Goal: Task Accomplishment & Management: Use online tool/utility

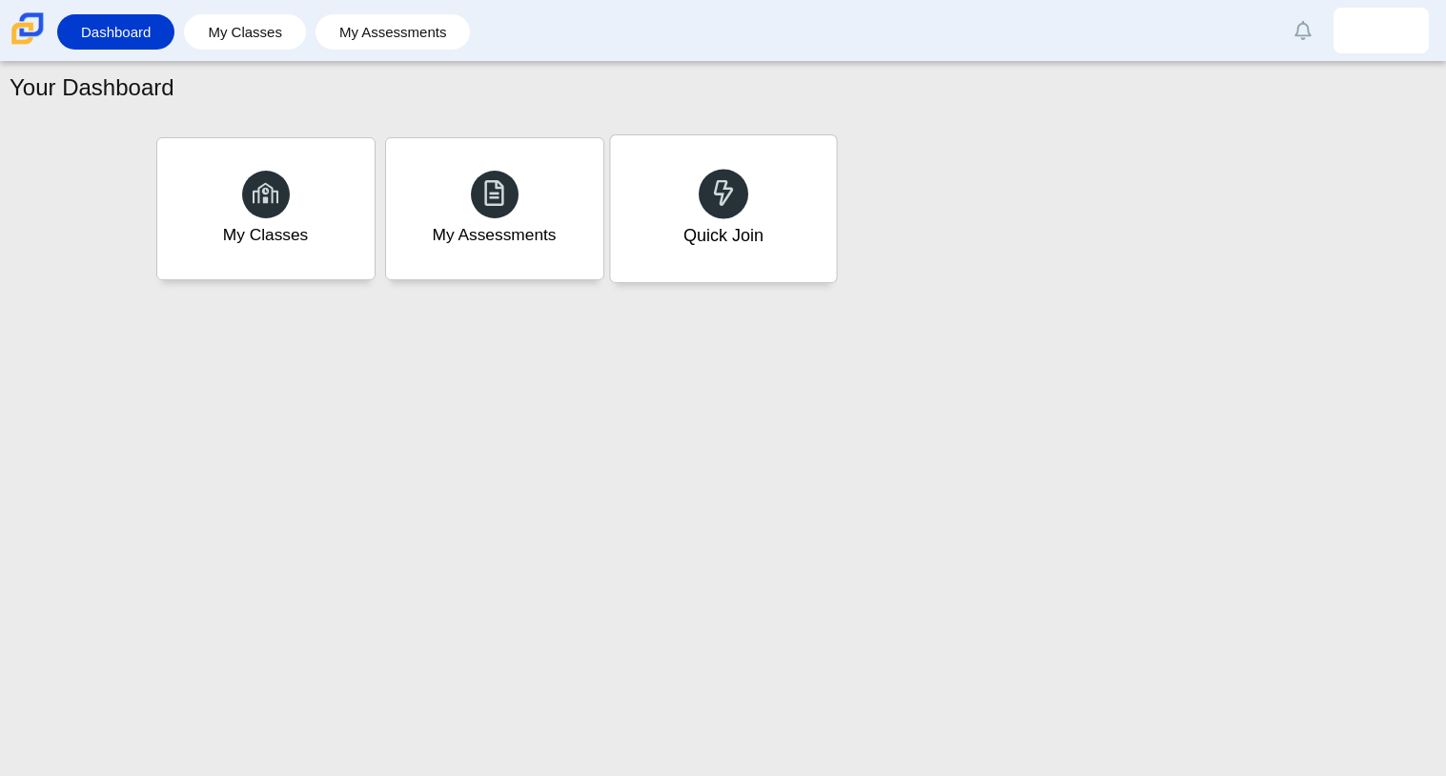
click at [720, 235] on div "Quick Join" at bounding box center [722, 235] width 80 height 25
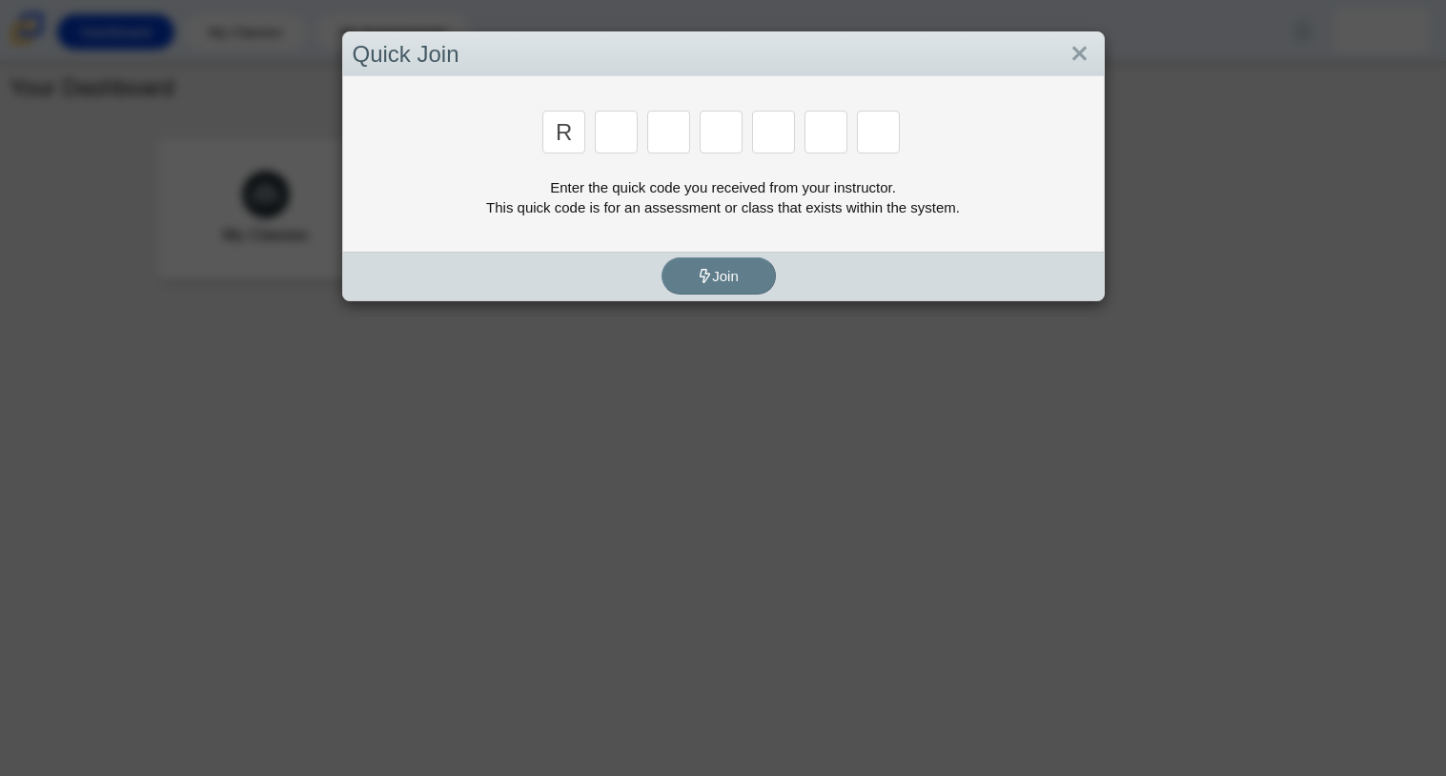
type input "r"
type input "8"
type input "e"
type input "x"
type input "2"
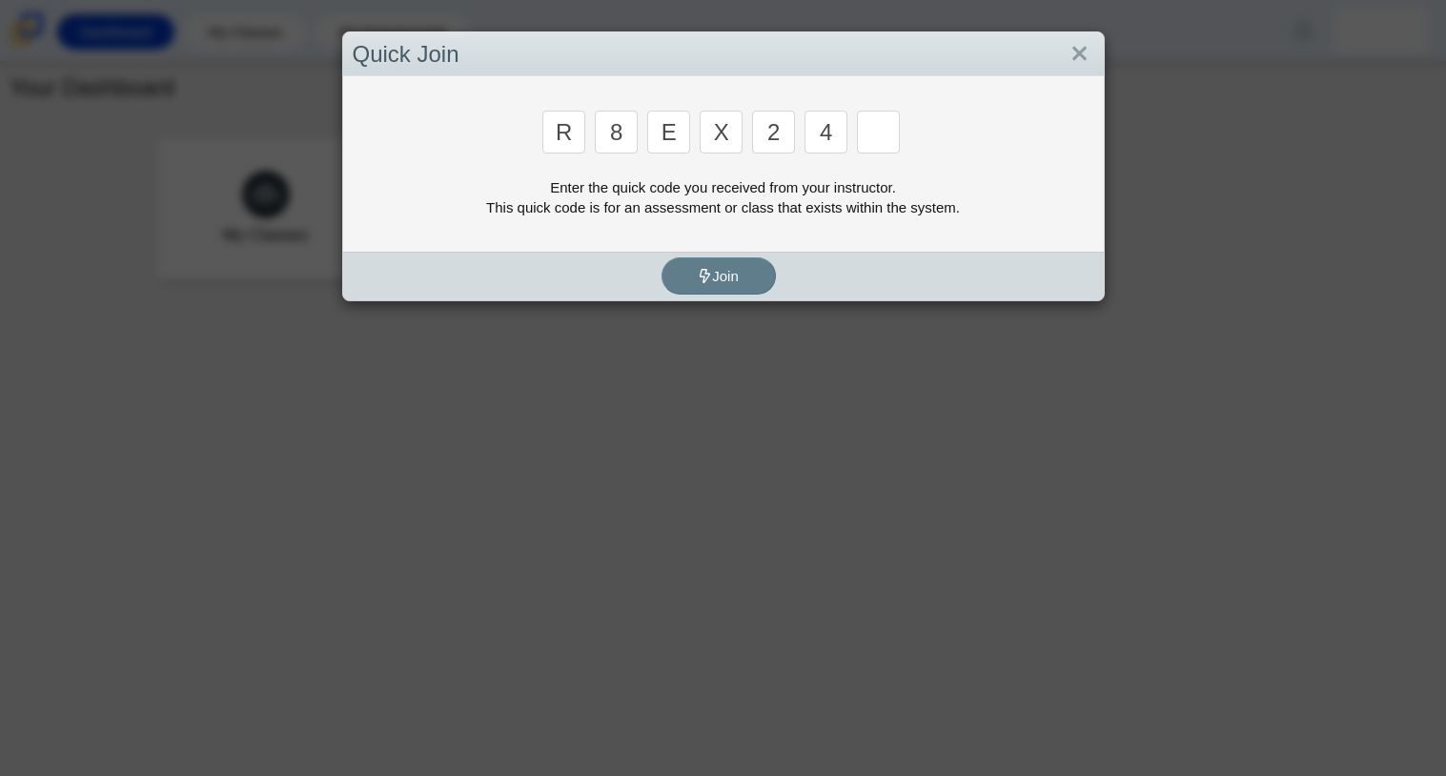
type input "4"
type input "e"
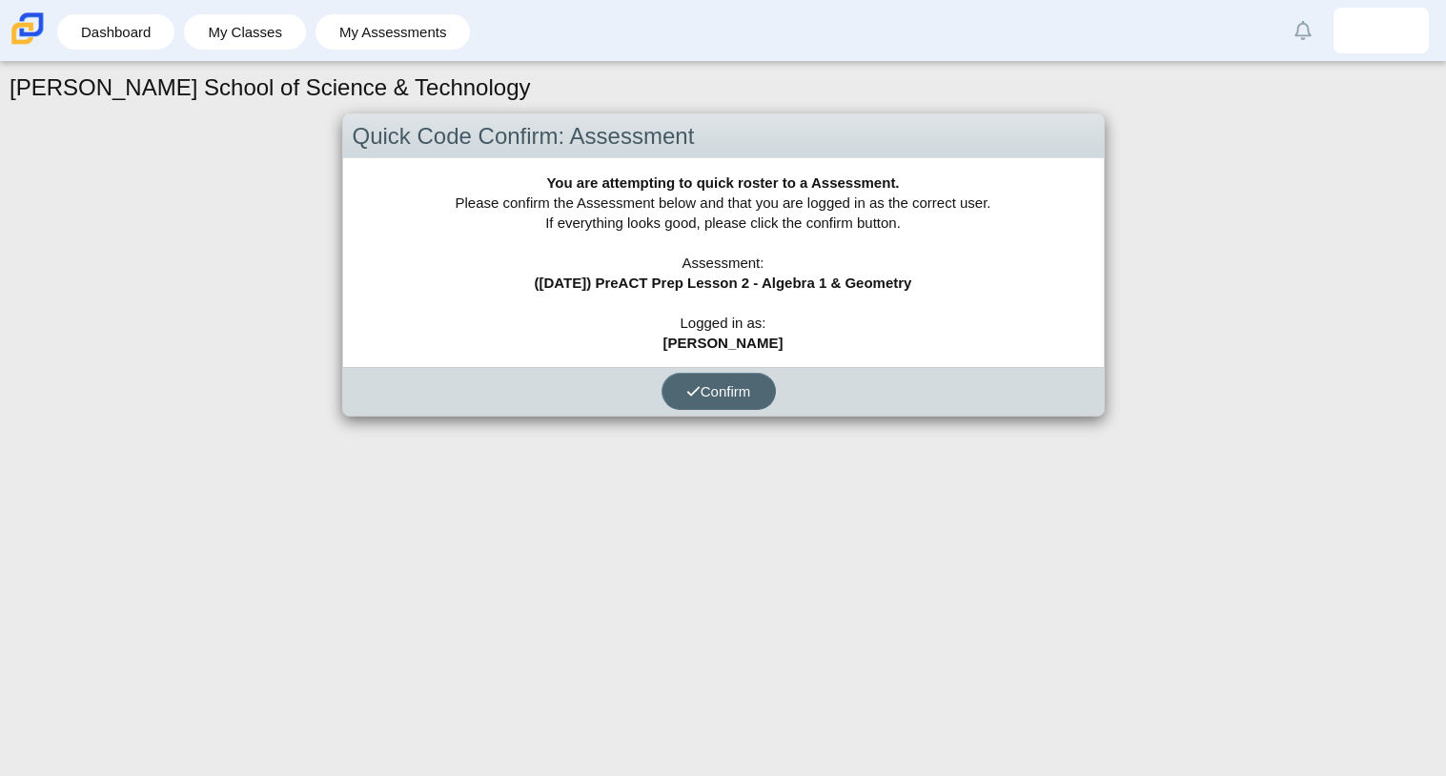
click at [729, 385] on span "Confirm" at bounding box center [718, 391] width 65 height 16
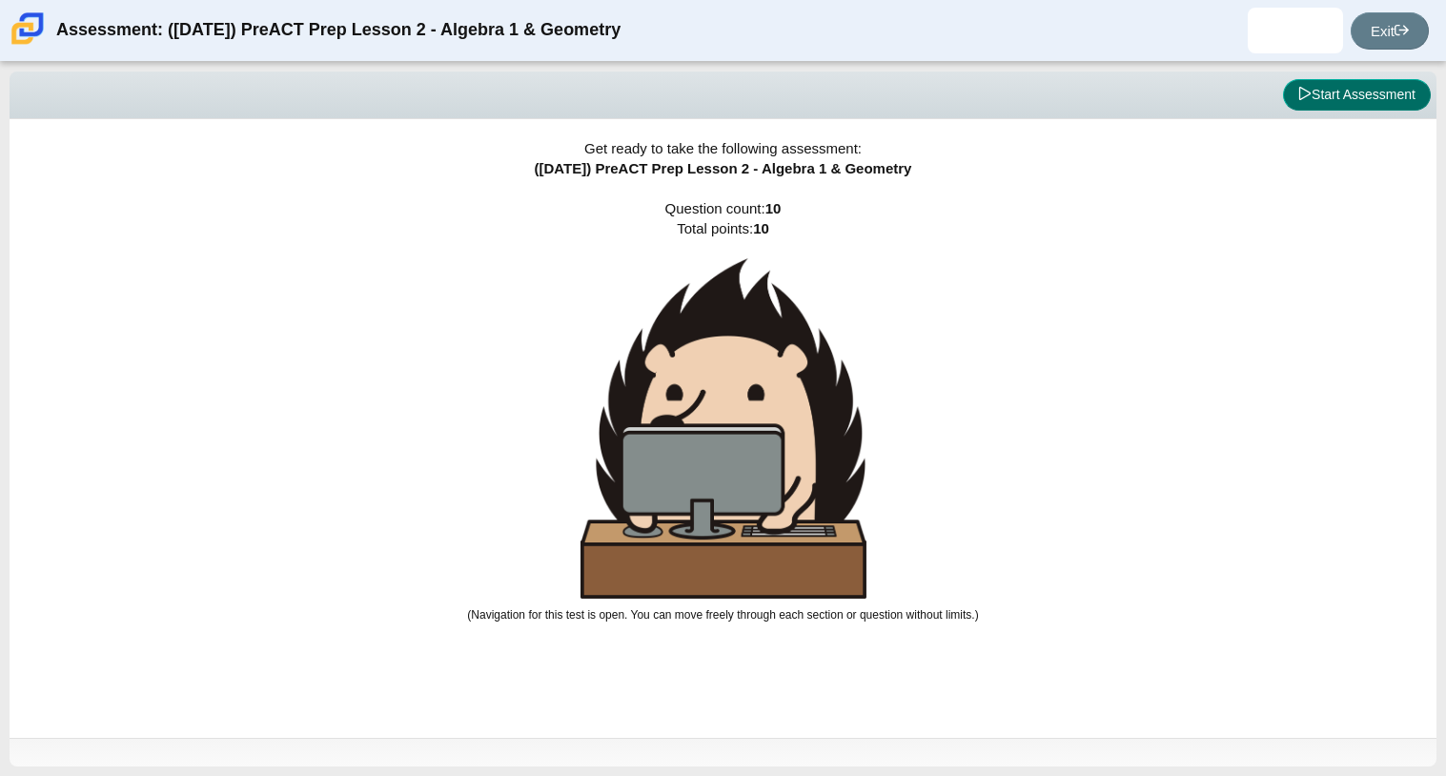
click at [1356, 100] on button "Start Assessment" at bounding box center [1357, 95] width 148 height 32
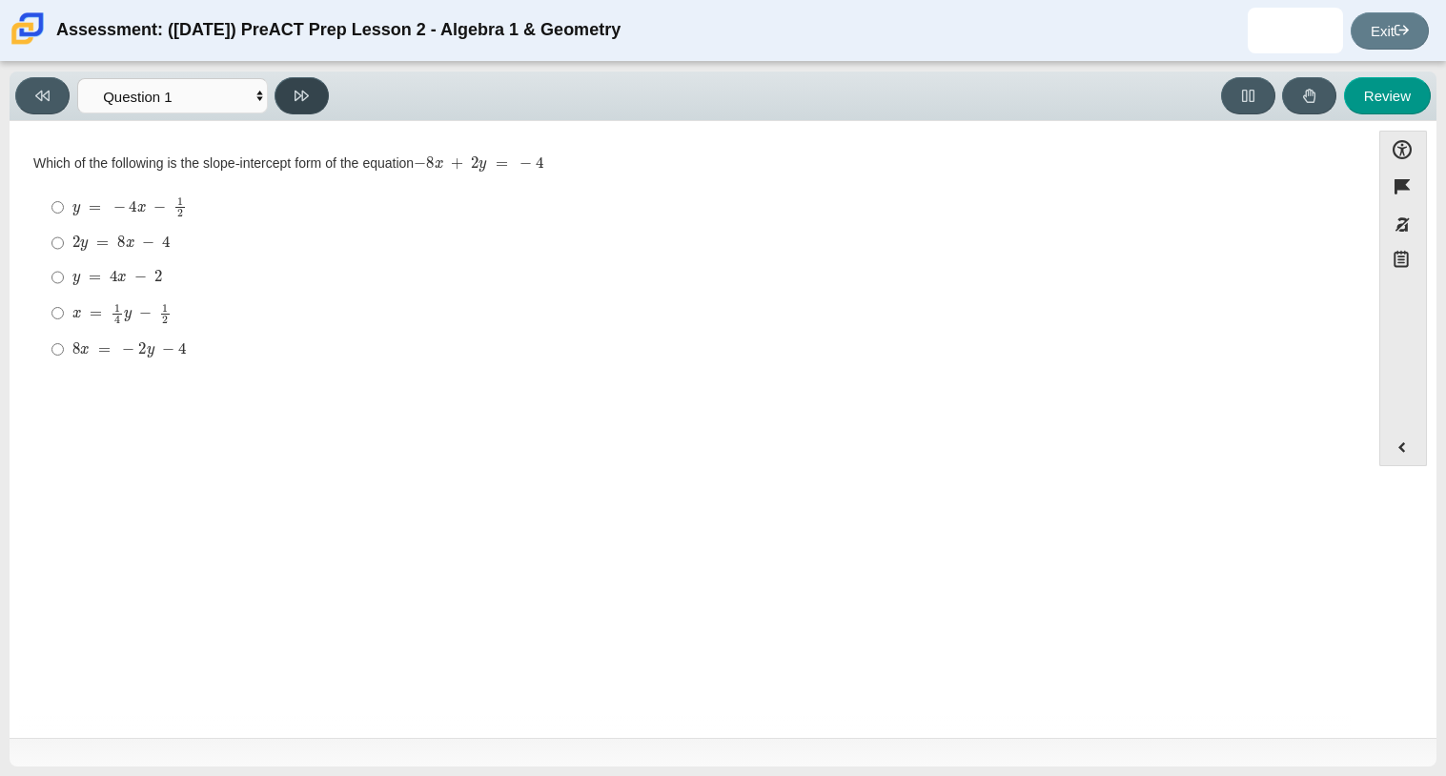
click at [293, 96] on button at bounding box center [301, 95] width 54 height 37
click at [280, 89] on button at bounding box center [301, 95] width 54 height 37
click at [287, 91] on button at bounding box center [301, 95] width 54 height 37
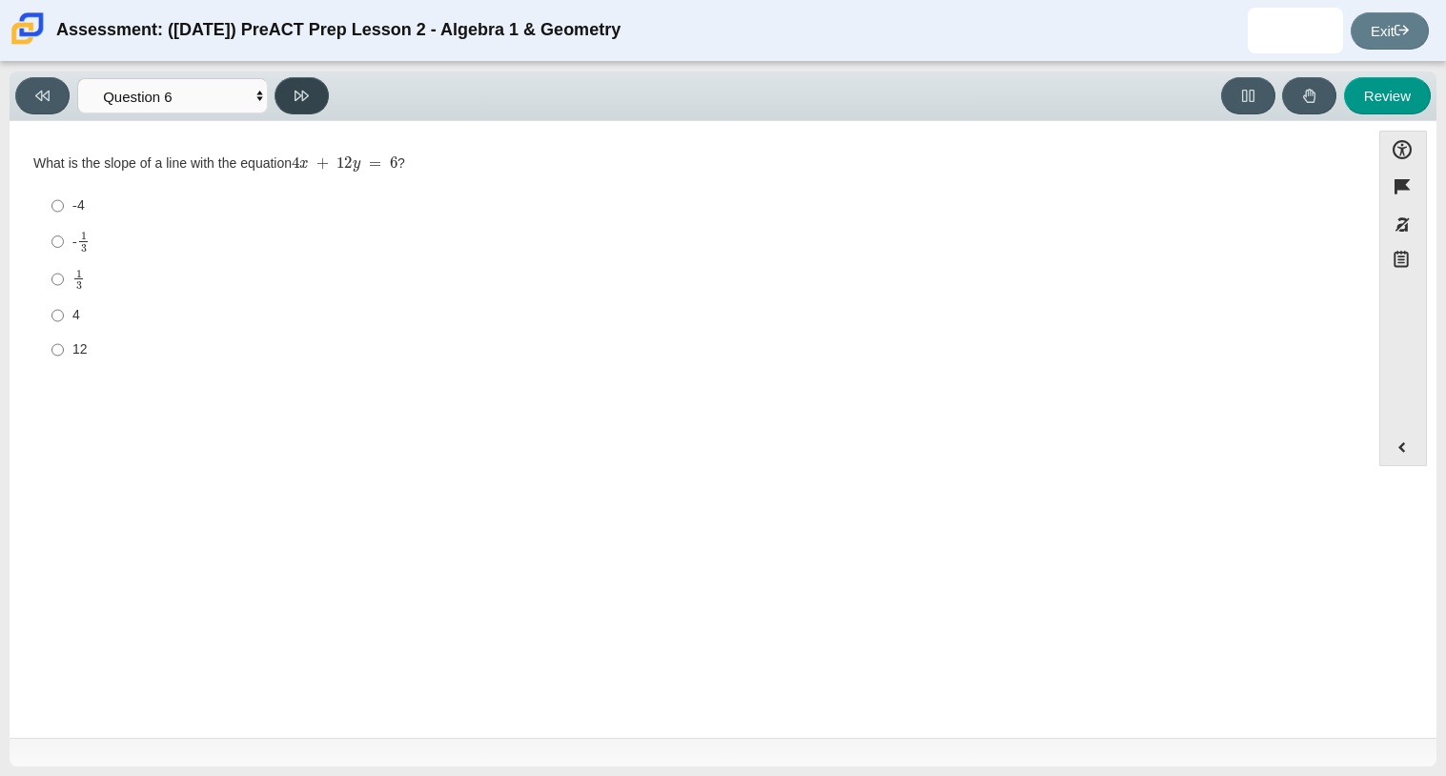
click at [287, 91] on button at bounding box center [301, 95] width 54 height 37
click at [52, 91] on button at bounding box center [42, 95] width 54 height 37
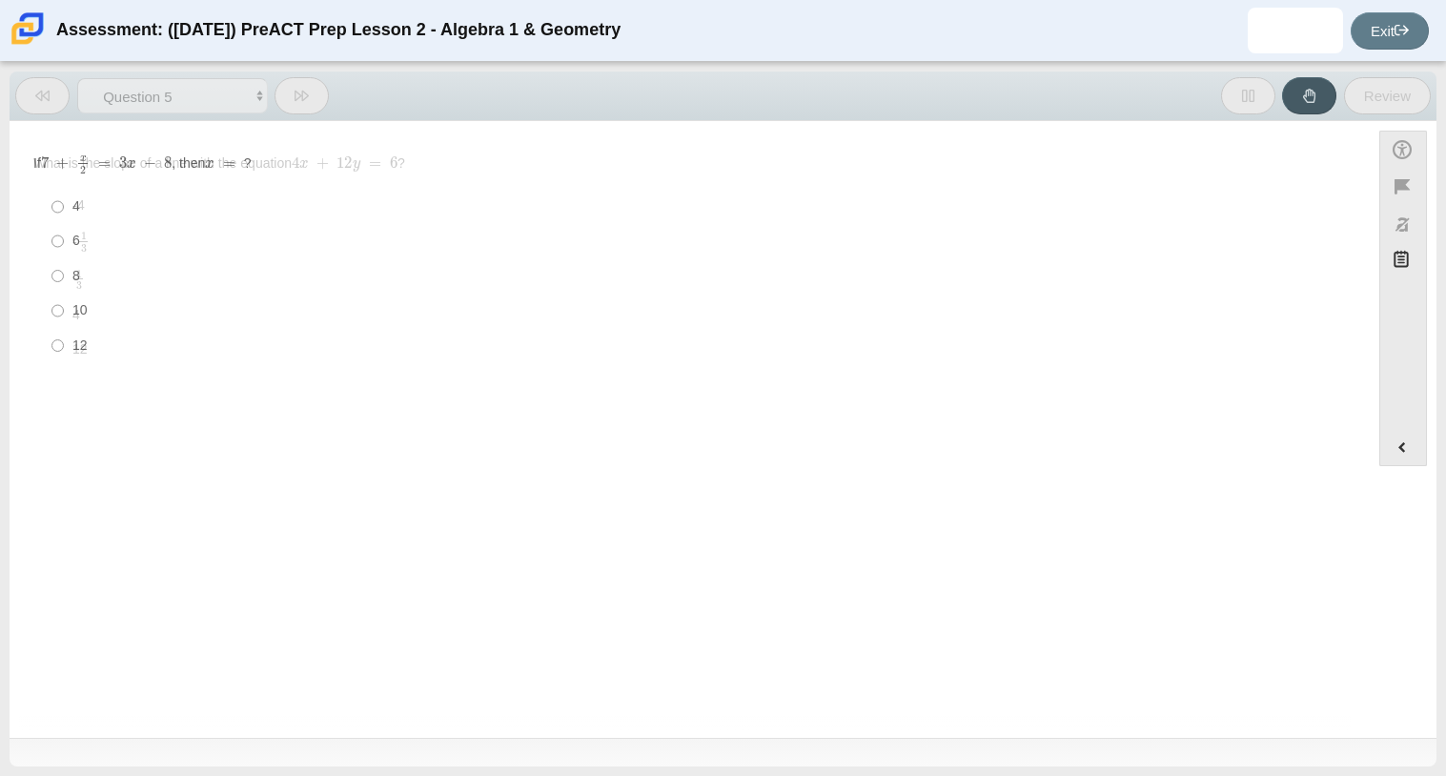
click at [52, 91] on button at bounding box center [42, 95] width 54 height 37
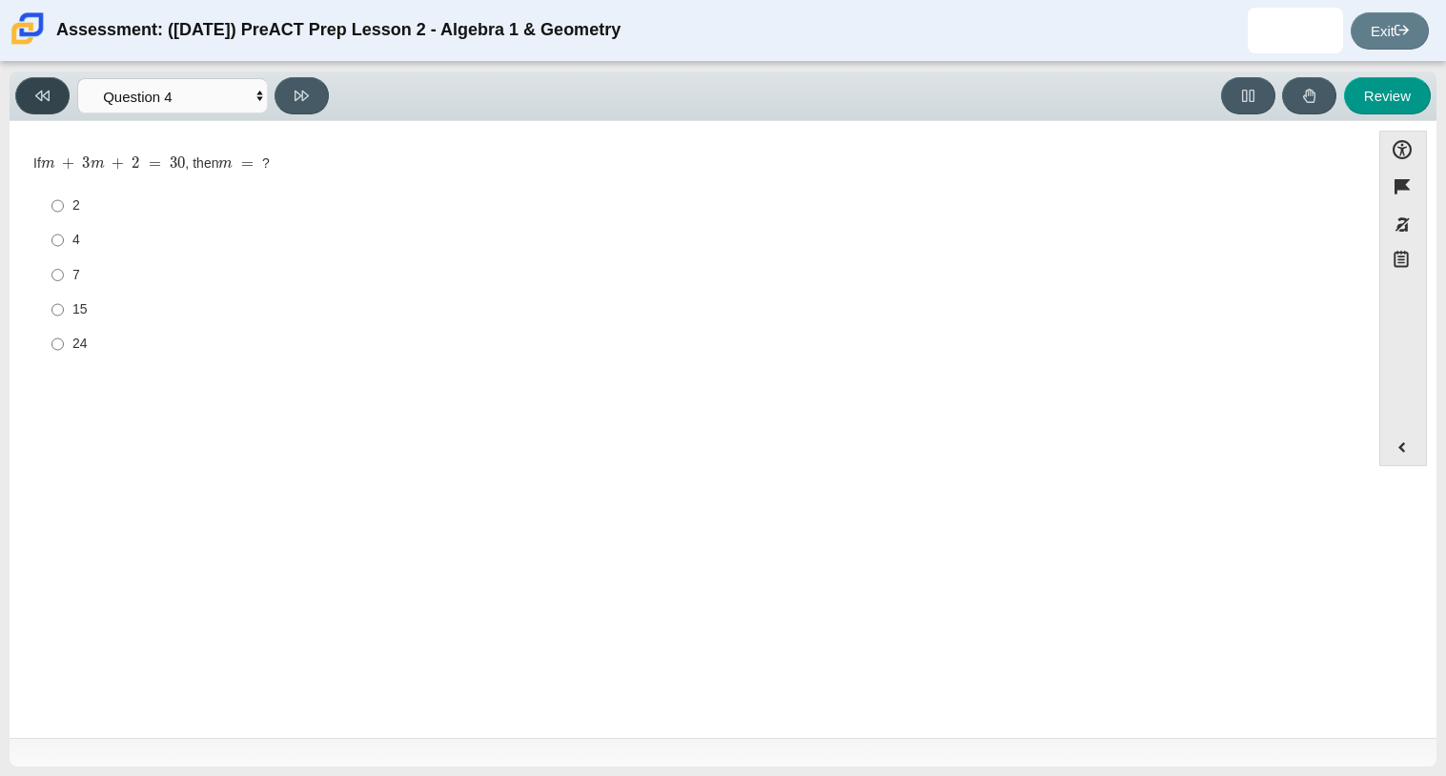
click at [52, 91] on button at bounding box center [42, 95] width 54 height 37
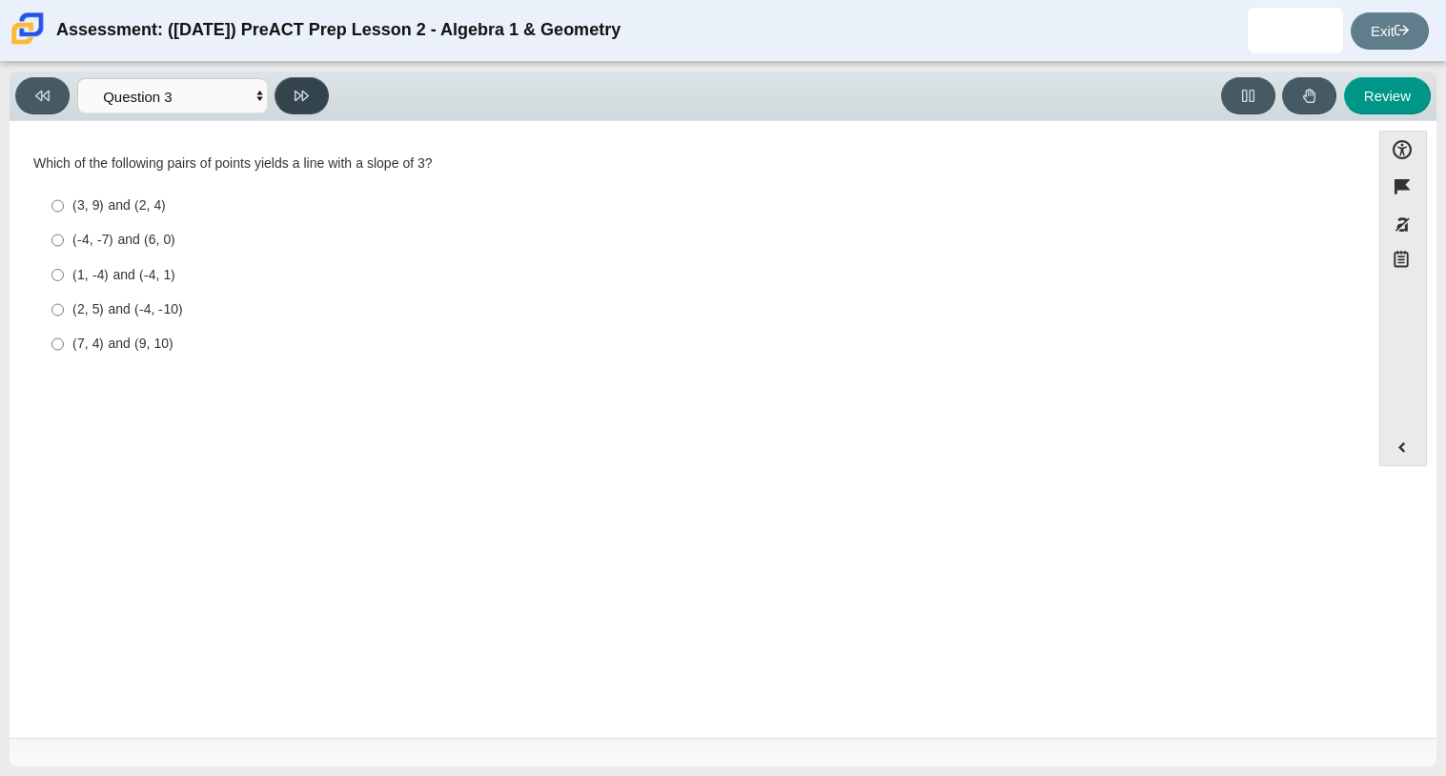
click at [295, 99] on icon at bounding box center [301, 96] width 14 height 10
select select "89427bb7-e313-4f00-988f-8b8255897029"
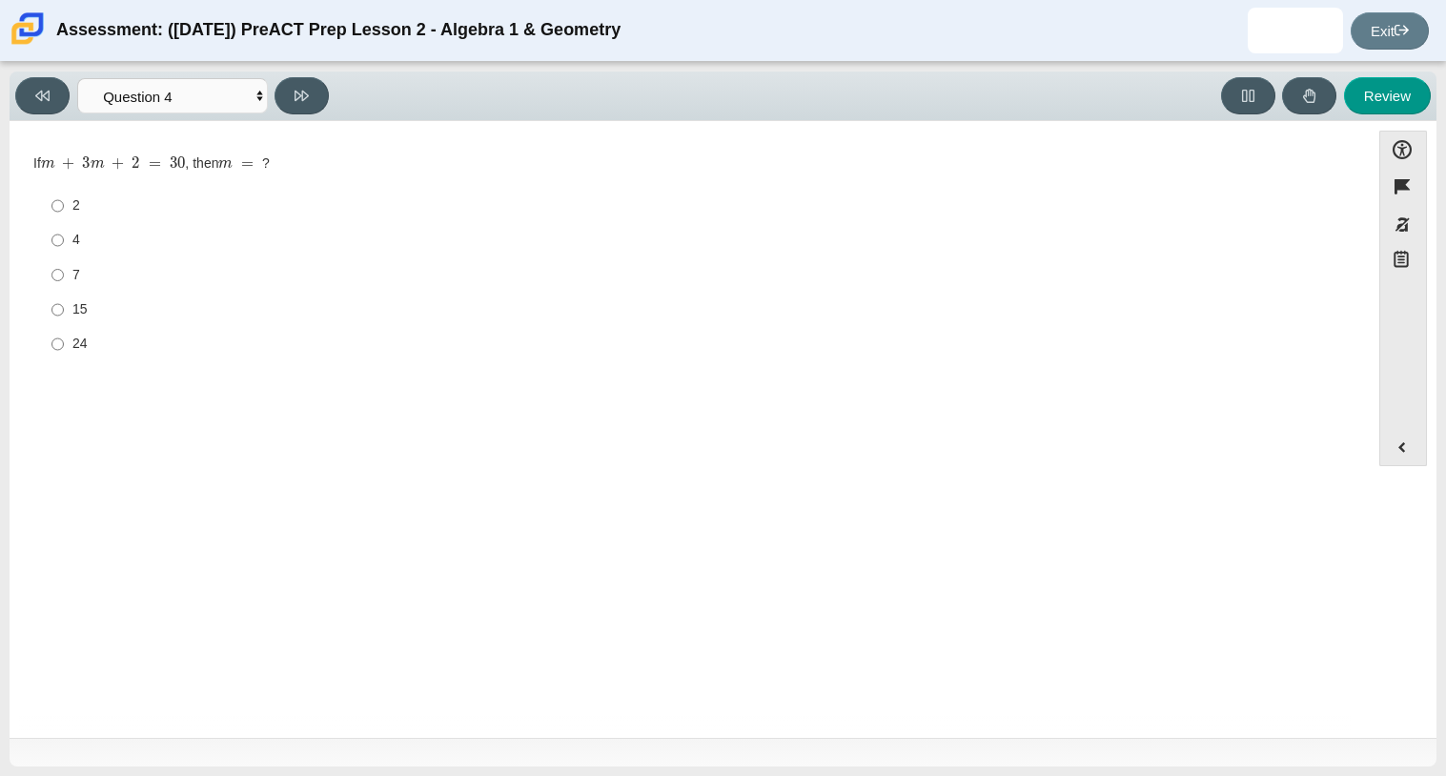
click at [88, 276] on div "7" at bounding box center [704, 275] width 1264 height 19
click at [64, 276] on input "7 7" at bounding box center [57, 274] width 12 height 34
radio input "true"
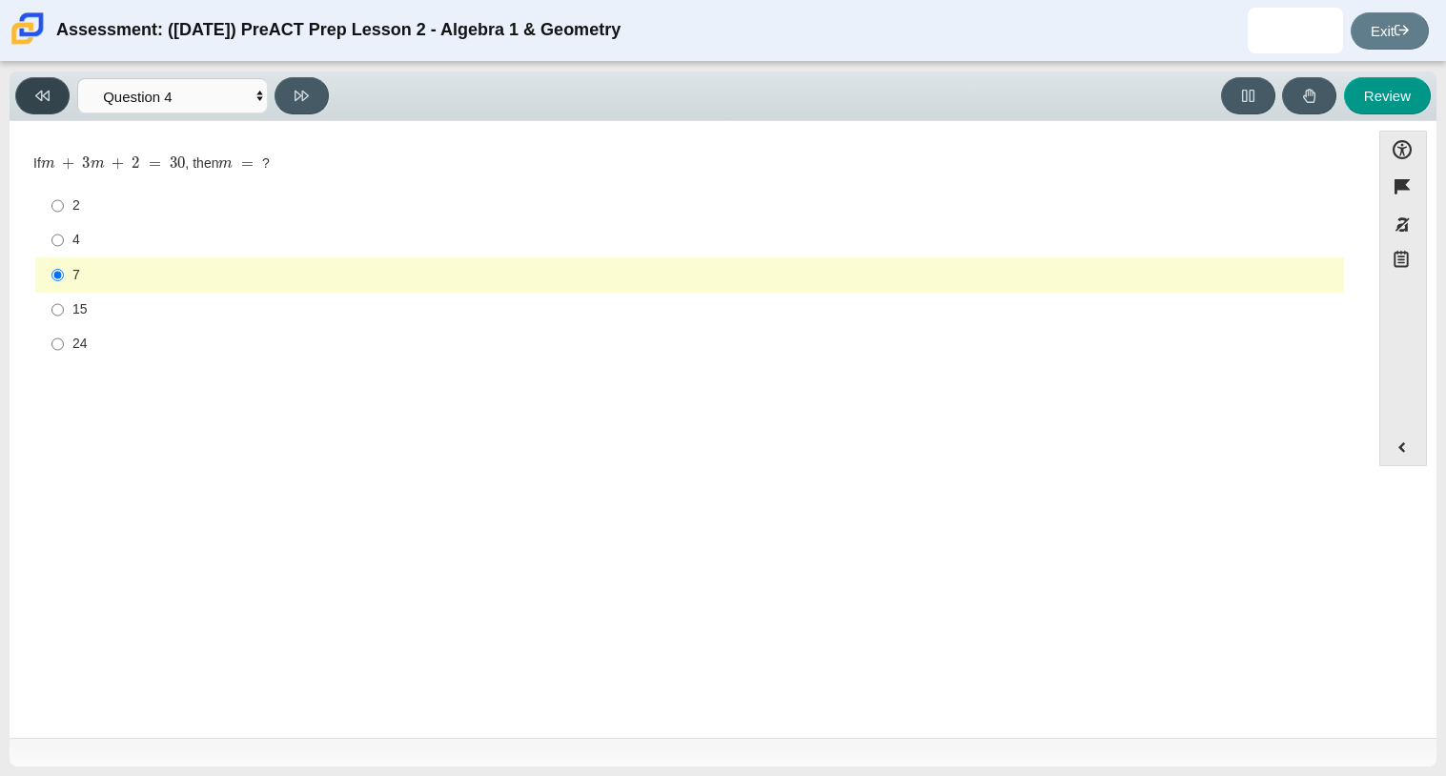
click at [30, 97] on button at bounding box center [42, 95] width 54 height 37
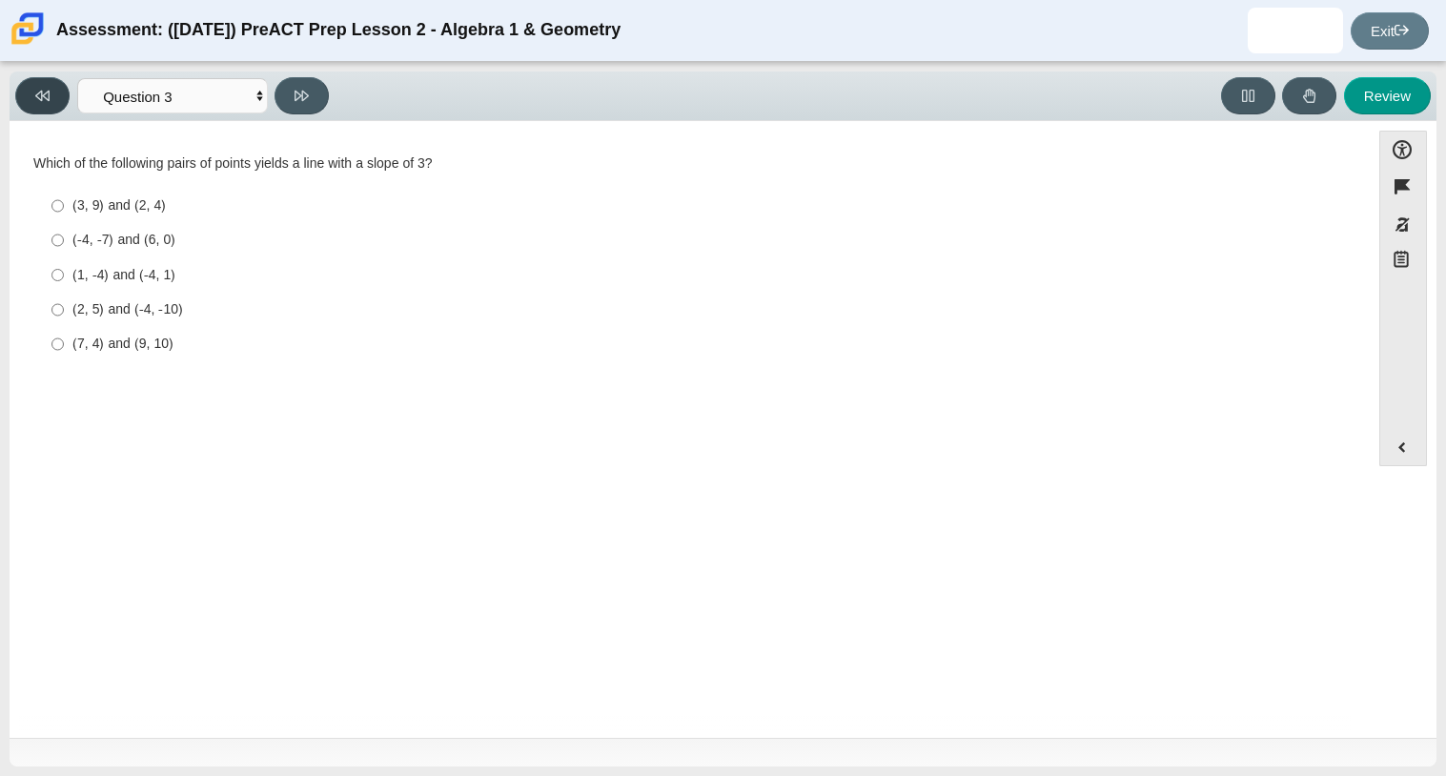
click at [30, 98] on button at bounding box center [42, 95] width 54 height 37
select select "ed62e223-81bd-4cbf-ab48-ab975844bd1f"
click at [65, 208] on label "8 3 8 thirds" at bounding box center [691, 207] width 1306 height 37
click at [64, 208] on input "8 3 8 thirds" at bounding box center [57, 207] width 12 height 37
radio input "true"
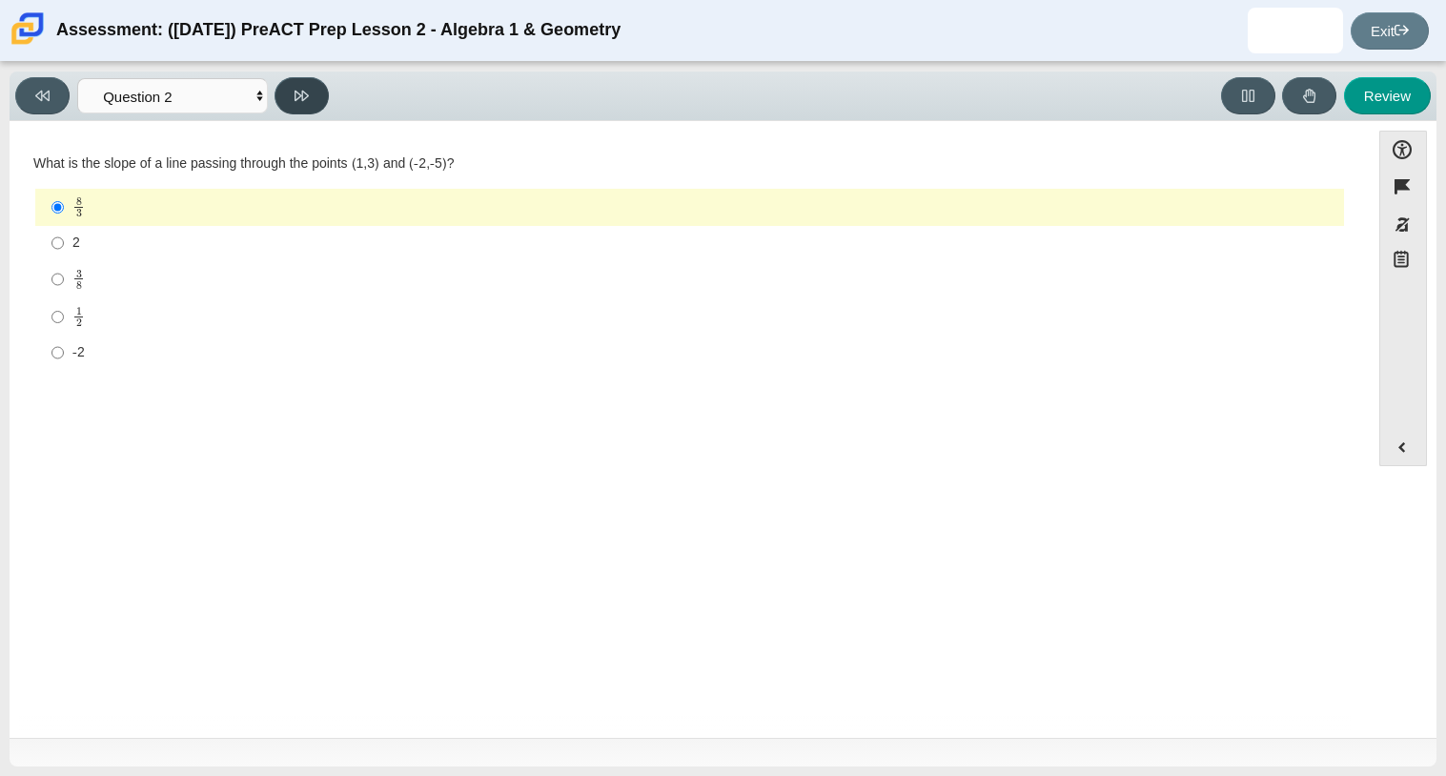
click at [311, 102] on button at bounding box center [301, 95] width 54 height 37
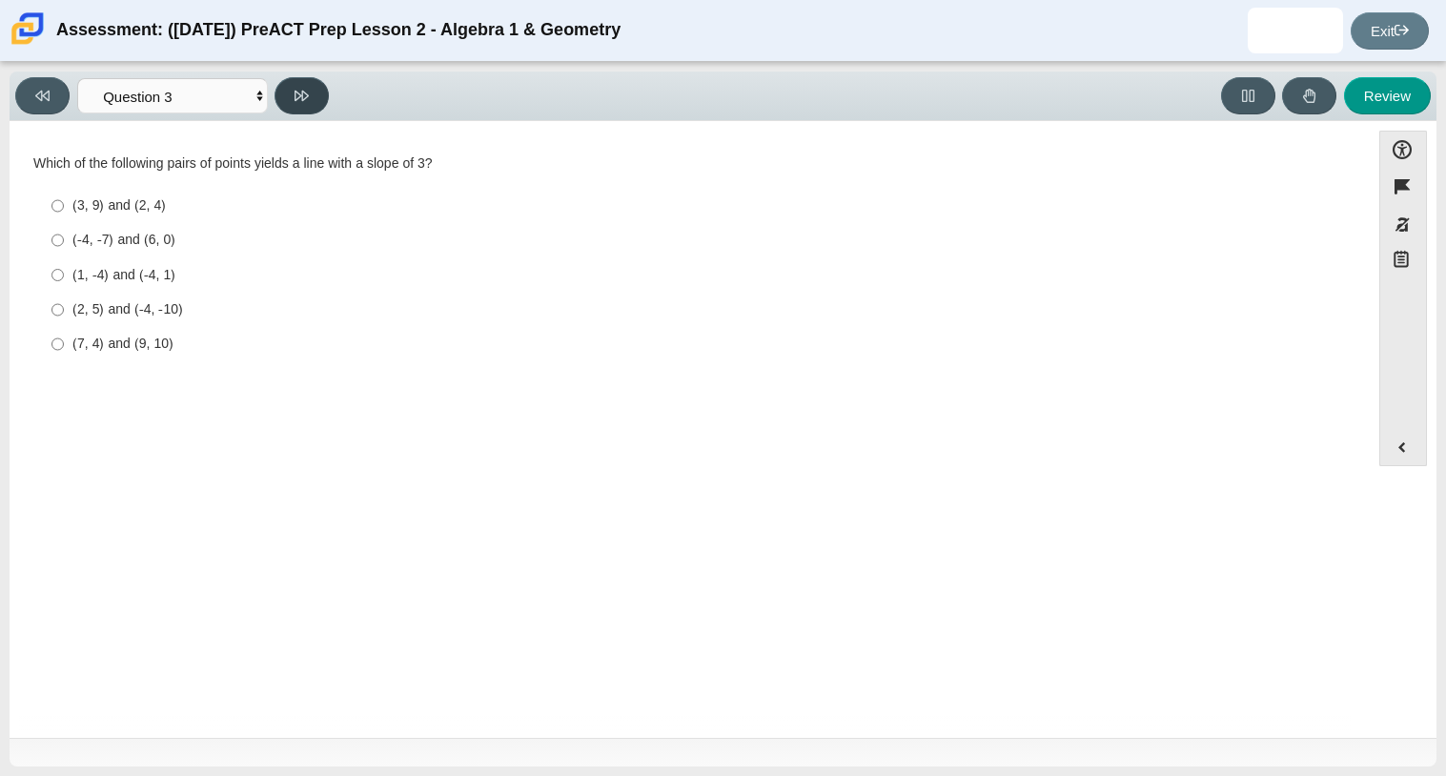
click at [311, 102] on button at bounding box center [301, 95] width 54 height 37
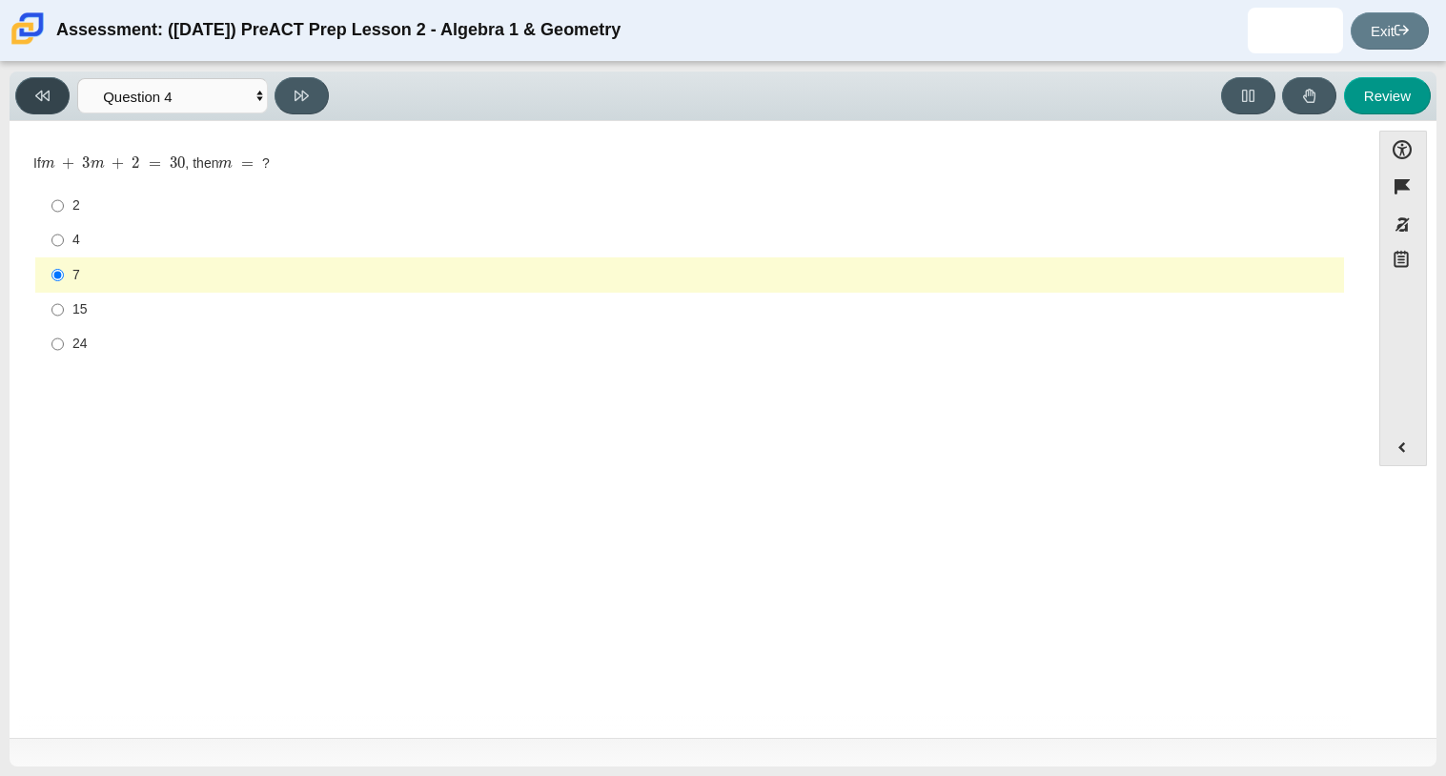
click at [51, 92] on button at bounding box center [42, 95] width 54 height 37
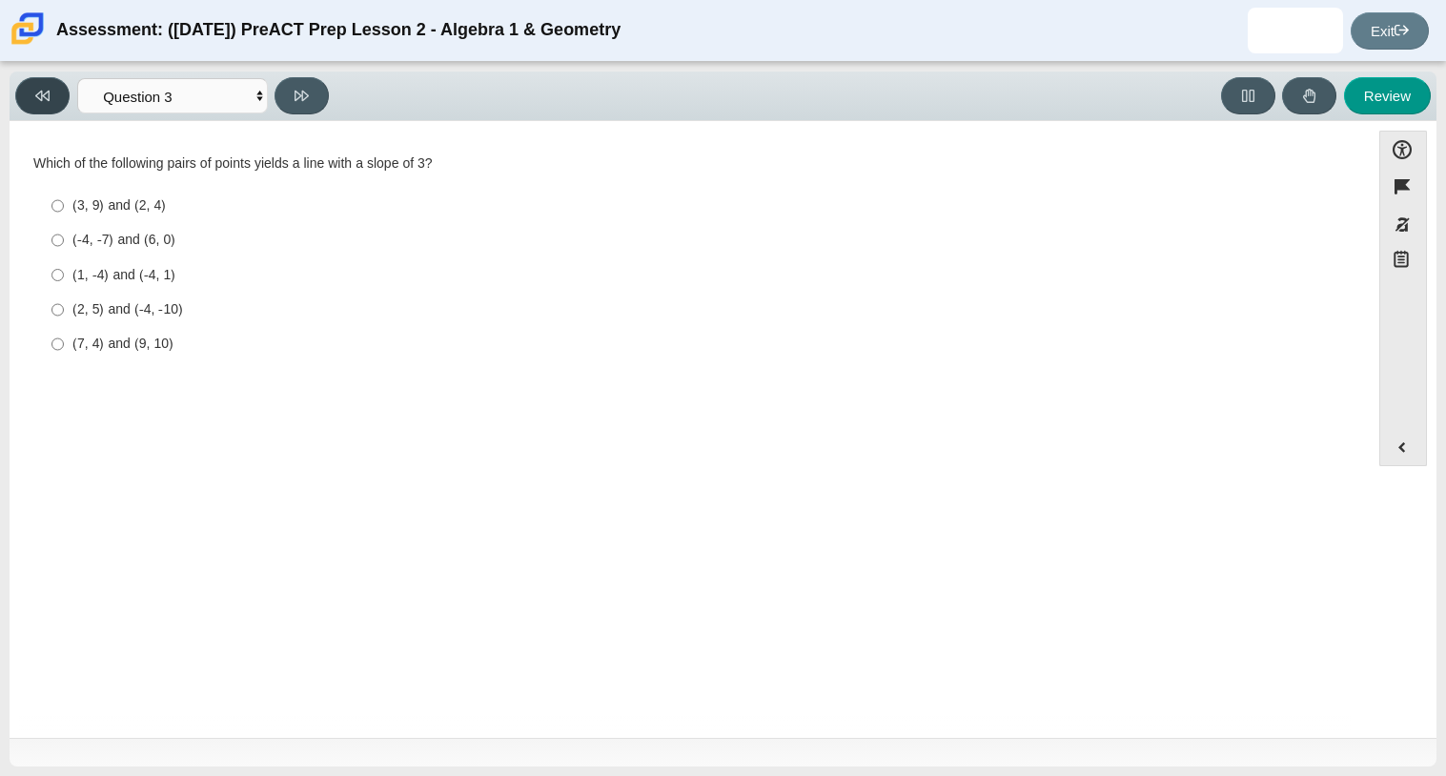
click at [51, 92] on button at bounding box center [42, 95] width 54 height 37
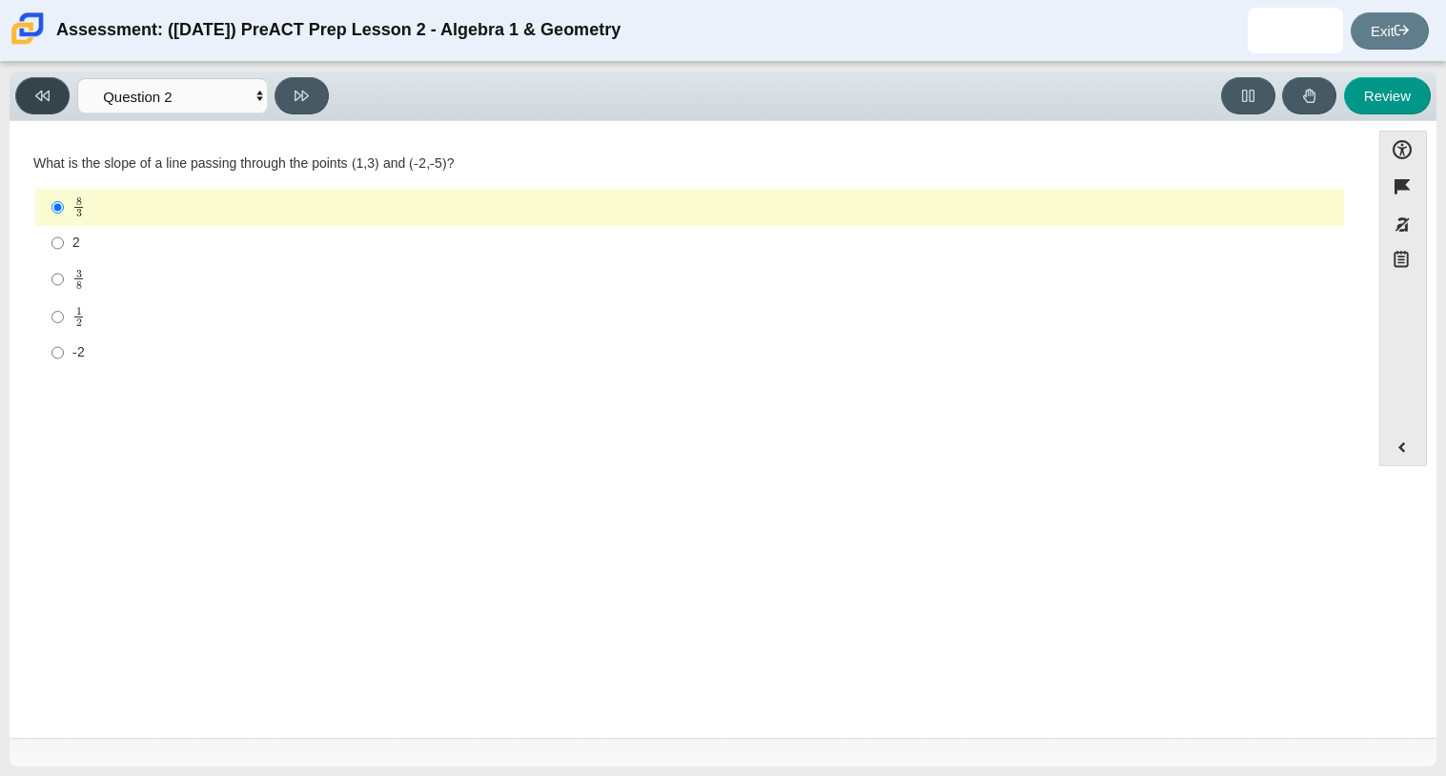
click at [51, 92] on button at bounding box center [42, 95] width 54 height 37
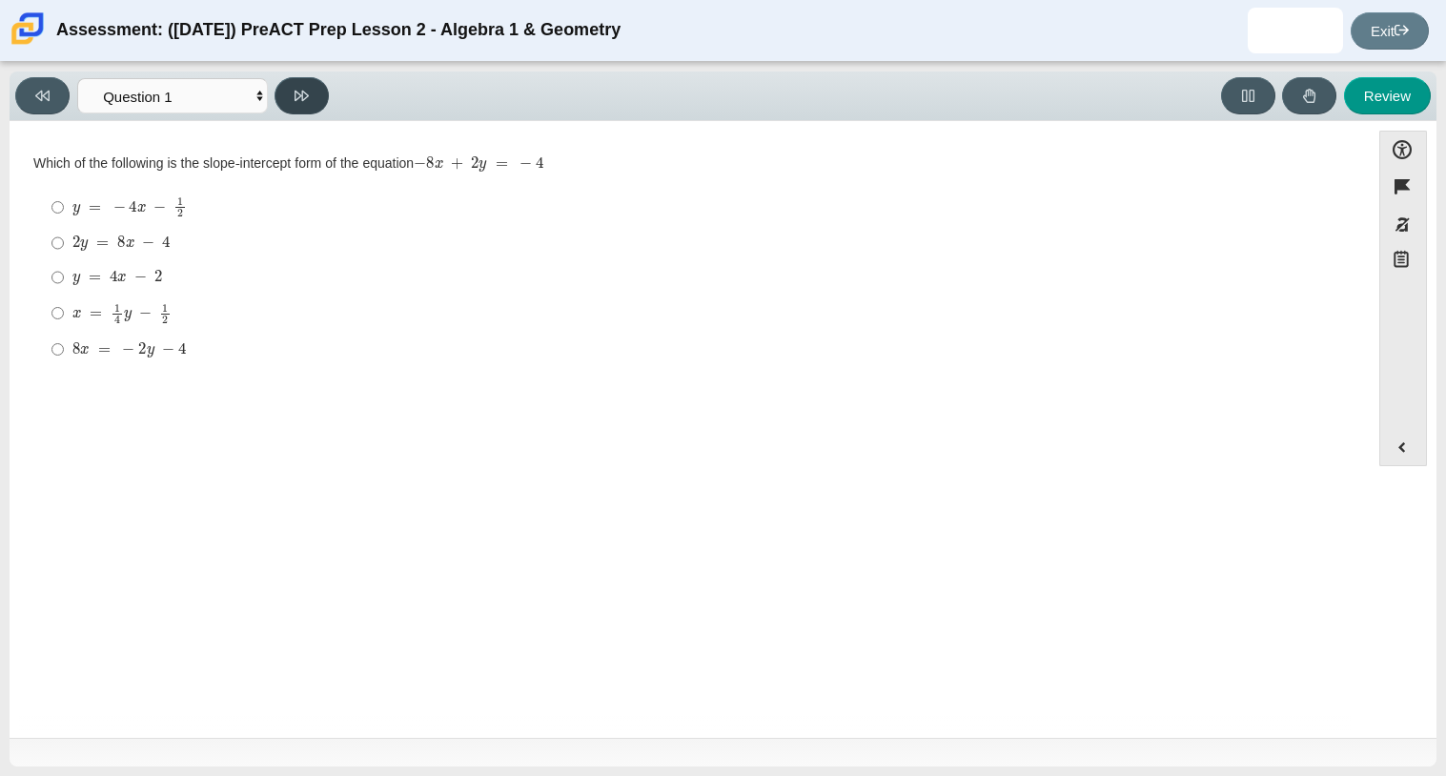
click at [284, 86] on button at bounding box center [301, 95] width 54 height 37
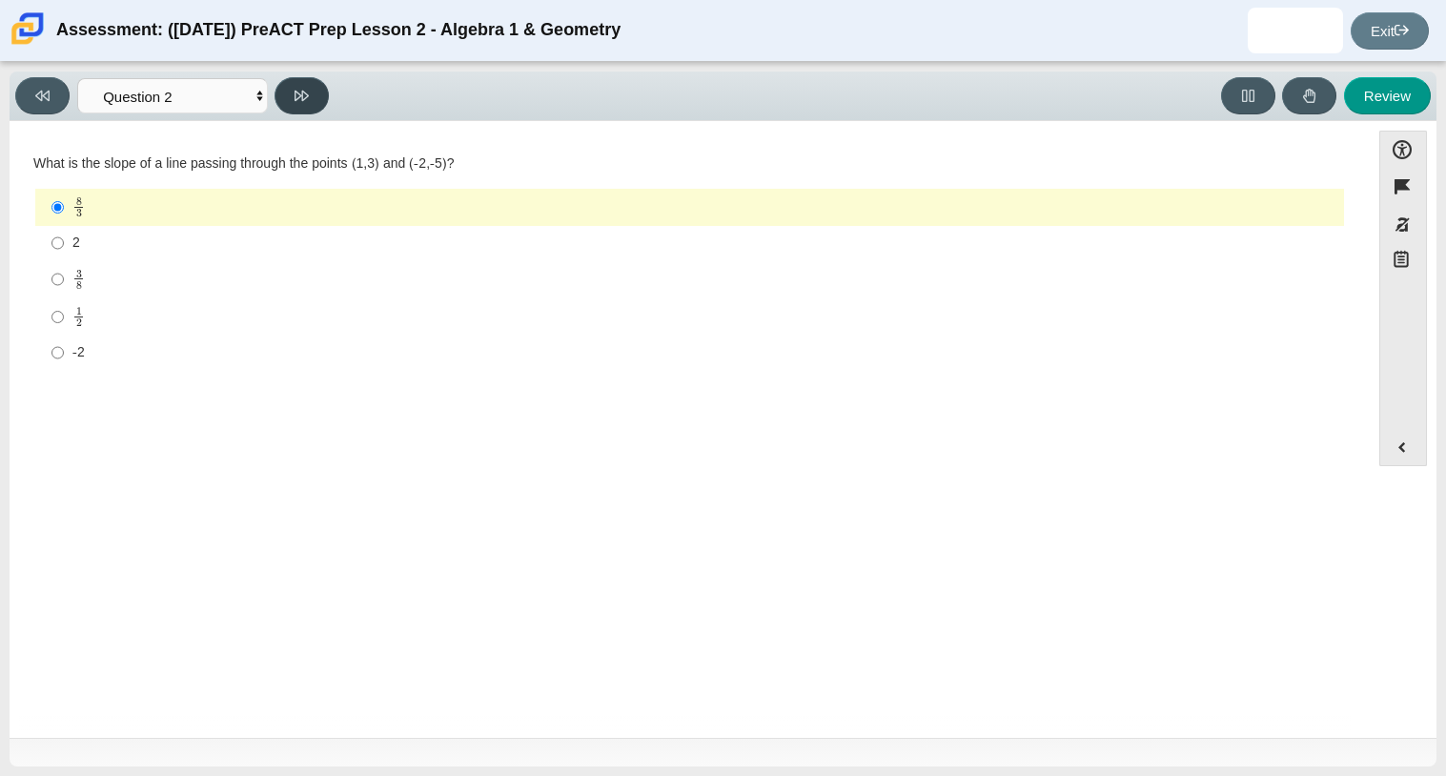
click at [284, 86] on button at bounding box center [301, 95] width 54 height 37
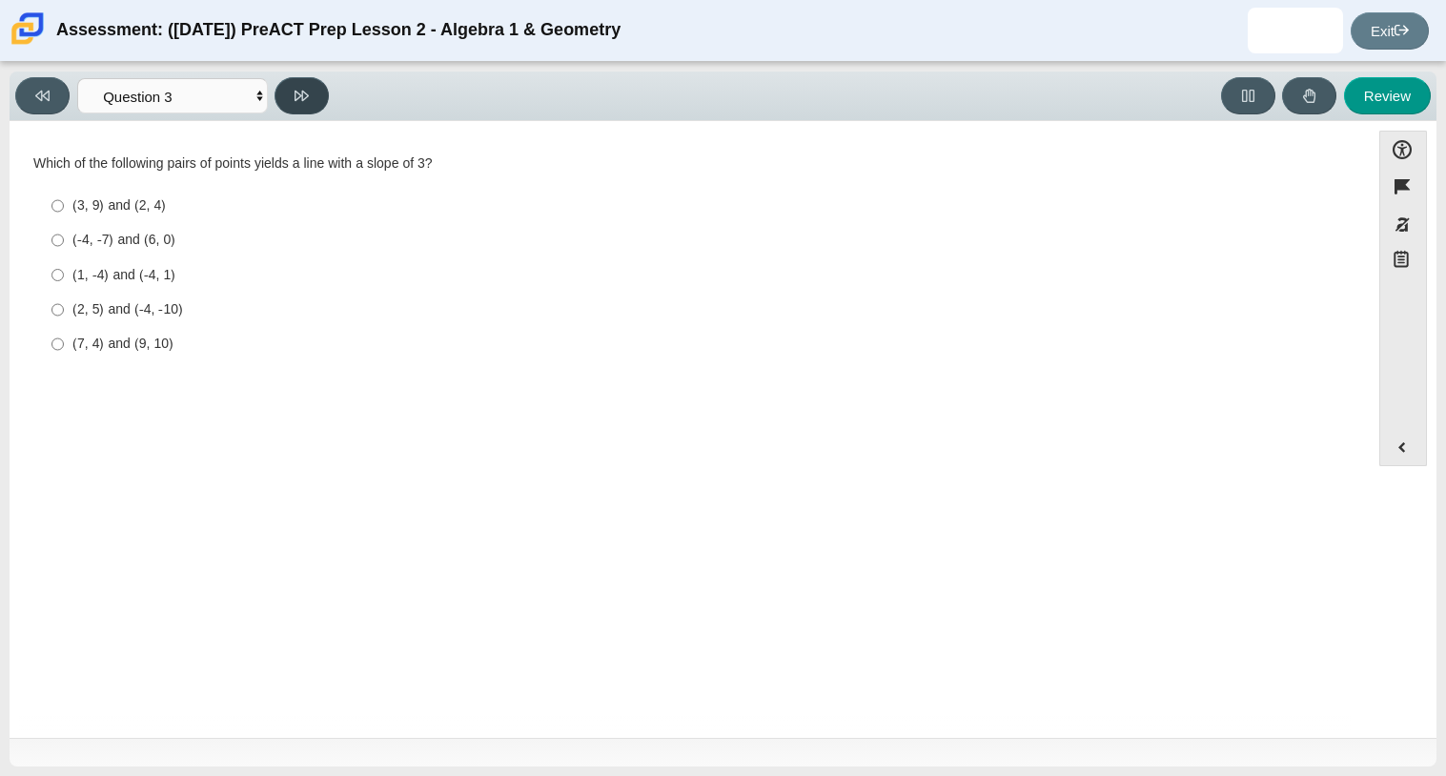
click at [309, 102] on icon at bounding box center [301, 96] width 14 height 14
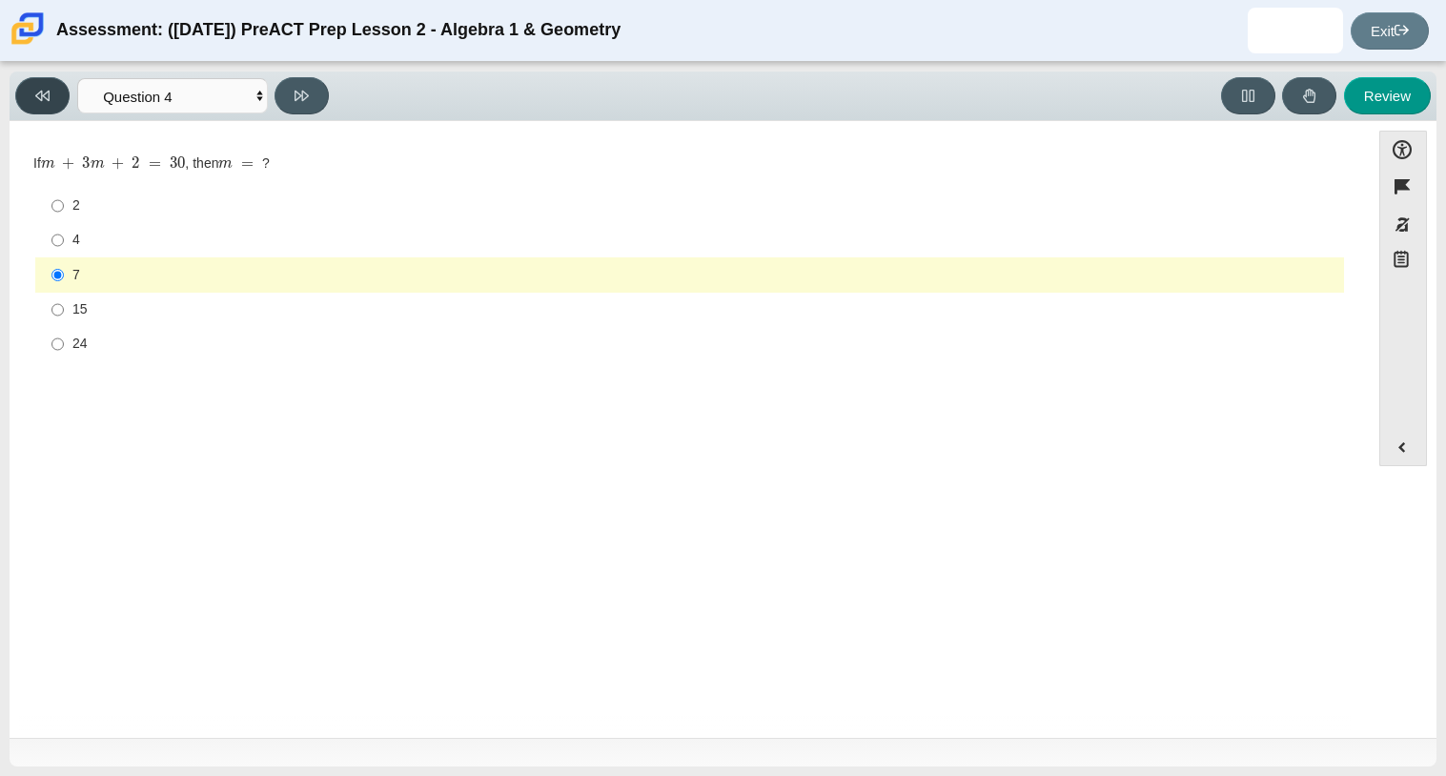
click at [54, 93] on button at bounding box center [42, 95] width 54 height 37
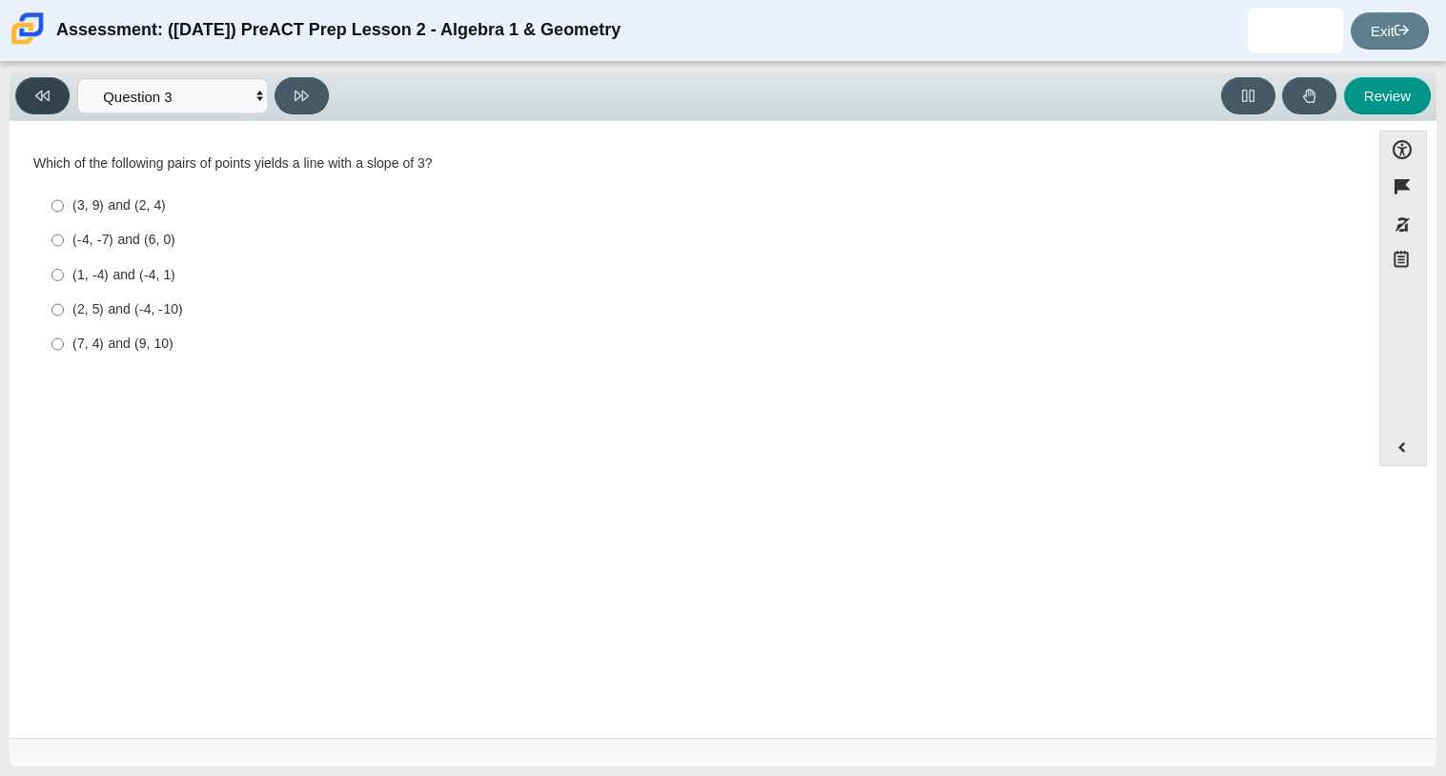
click at [52, 94] on button at bounding box center [42, 95] width 54 height 37
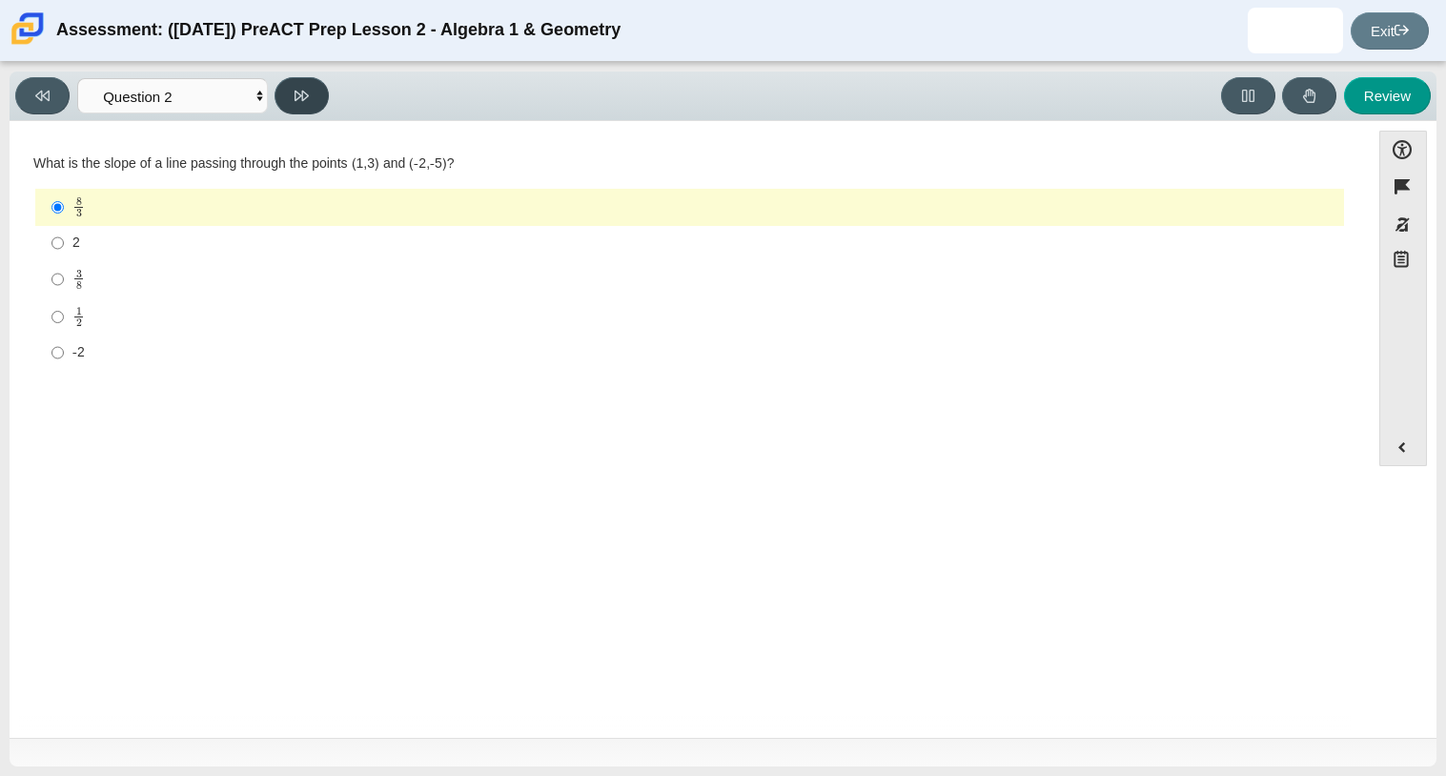
click at [320, 89] on button at bounding box center [301, 95] width 54 height 37
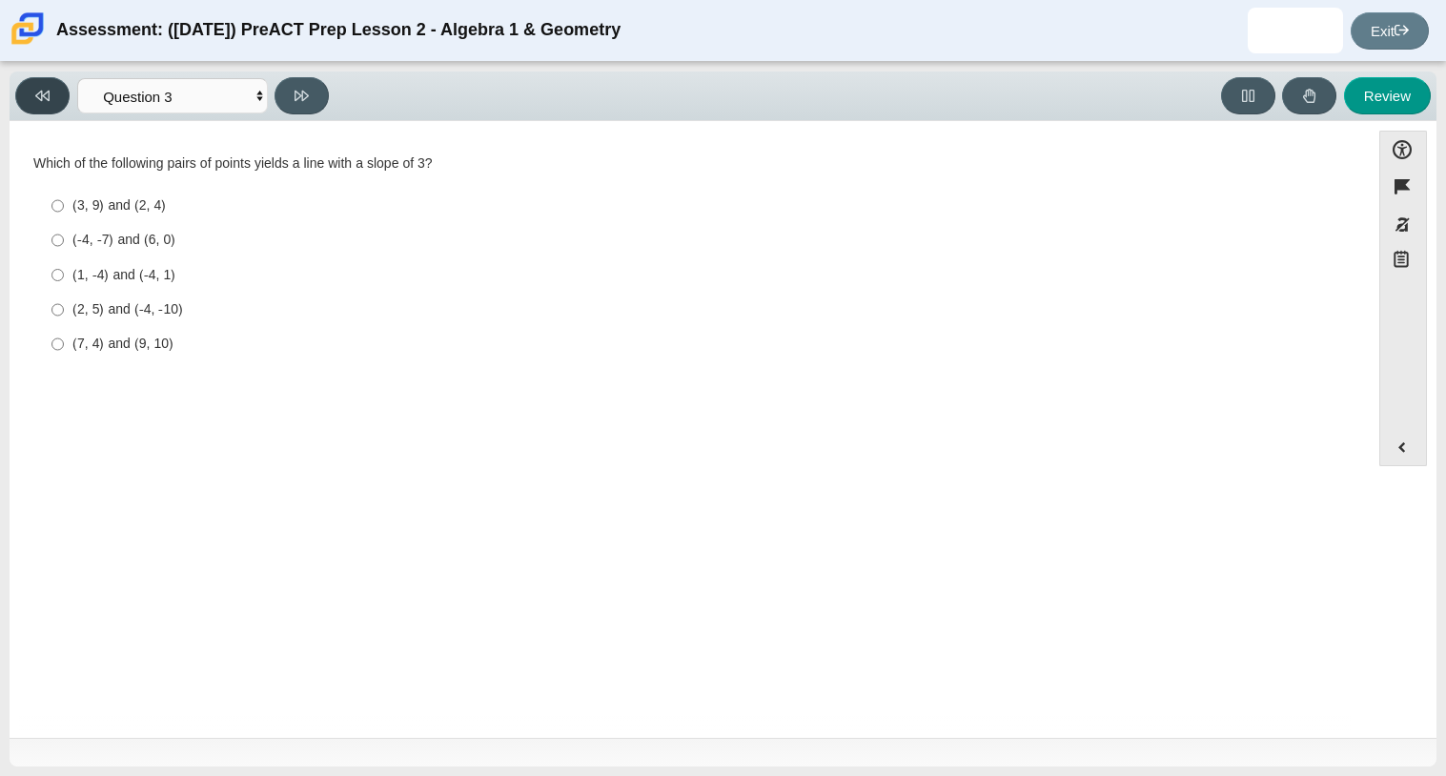
click at [55, 104] on button at bounding box center [42, 95] width 54 height 37
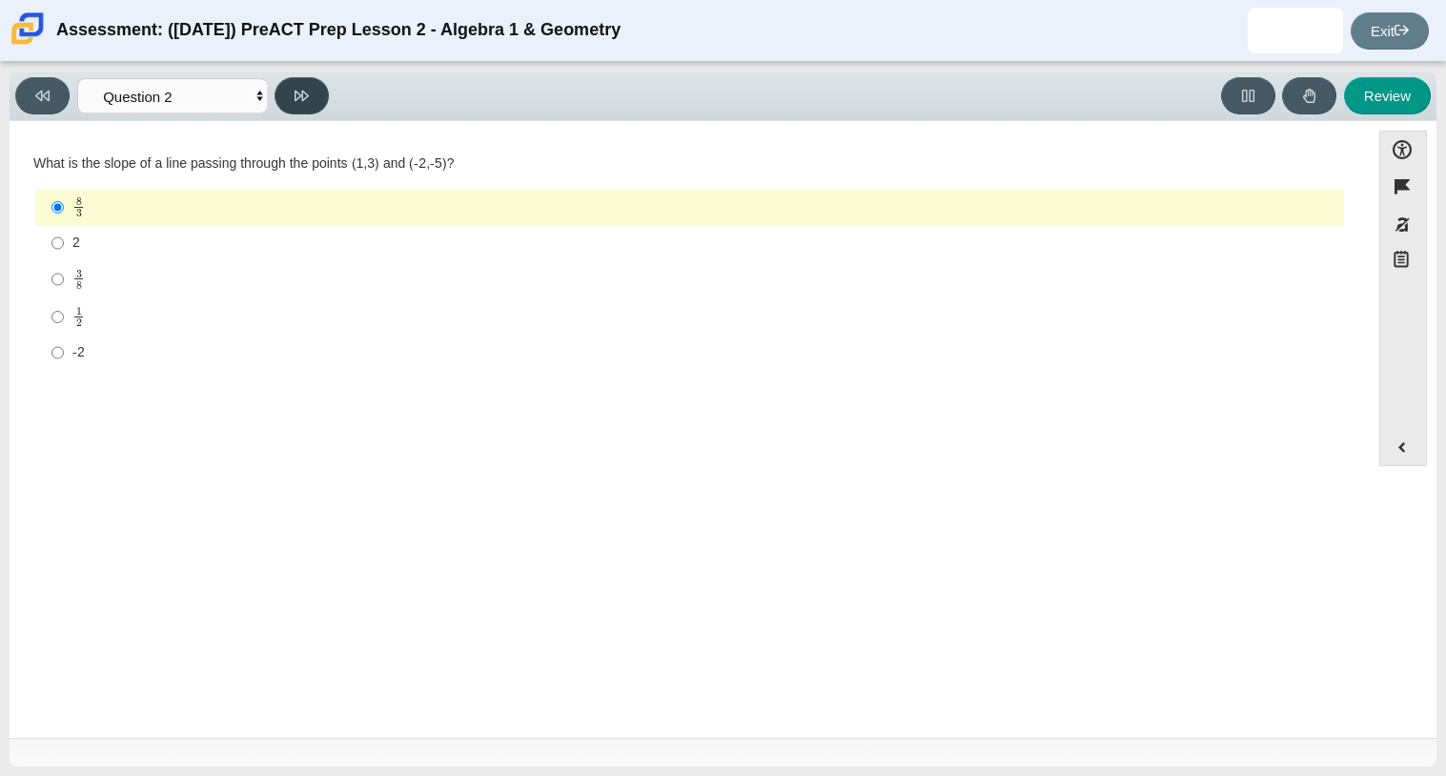
click at [305, 80] on button at bounding box center [301, 95] width 54 height 37
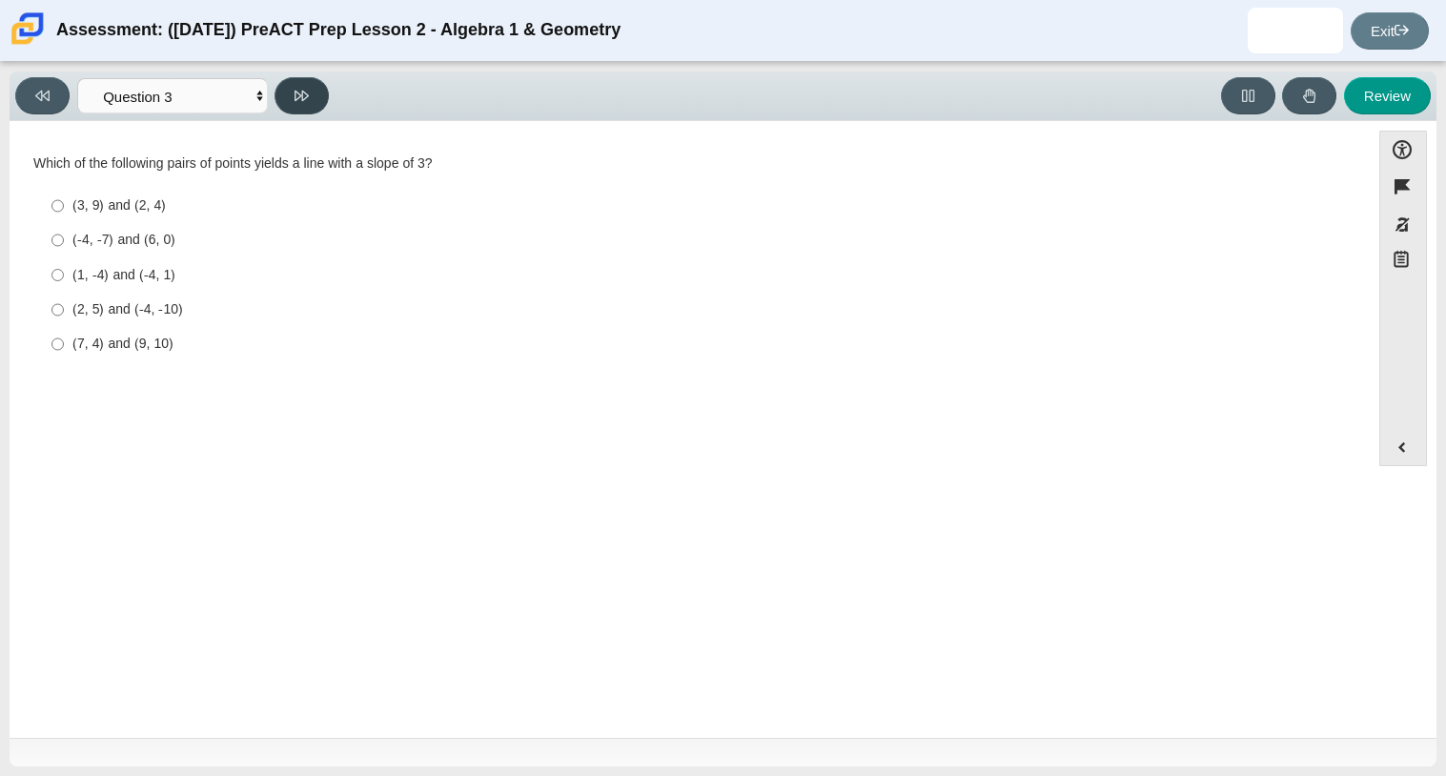
click at [321, 101] on button at bounding box center [301, 95] width 54 height 37
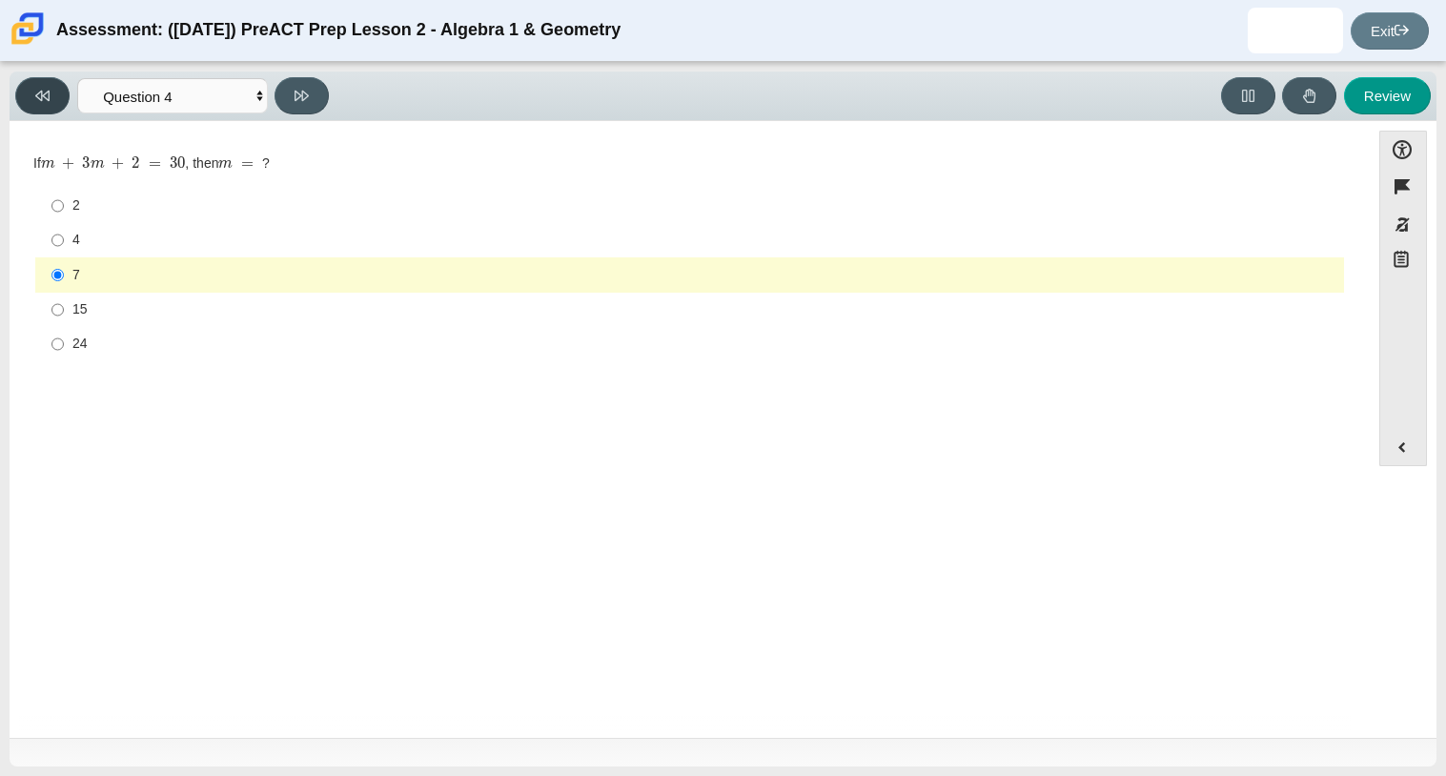
click at [65, 91] on button at bounding box center [42, 95] width 54 height 37
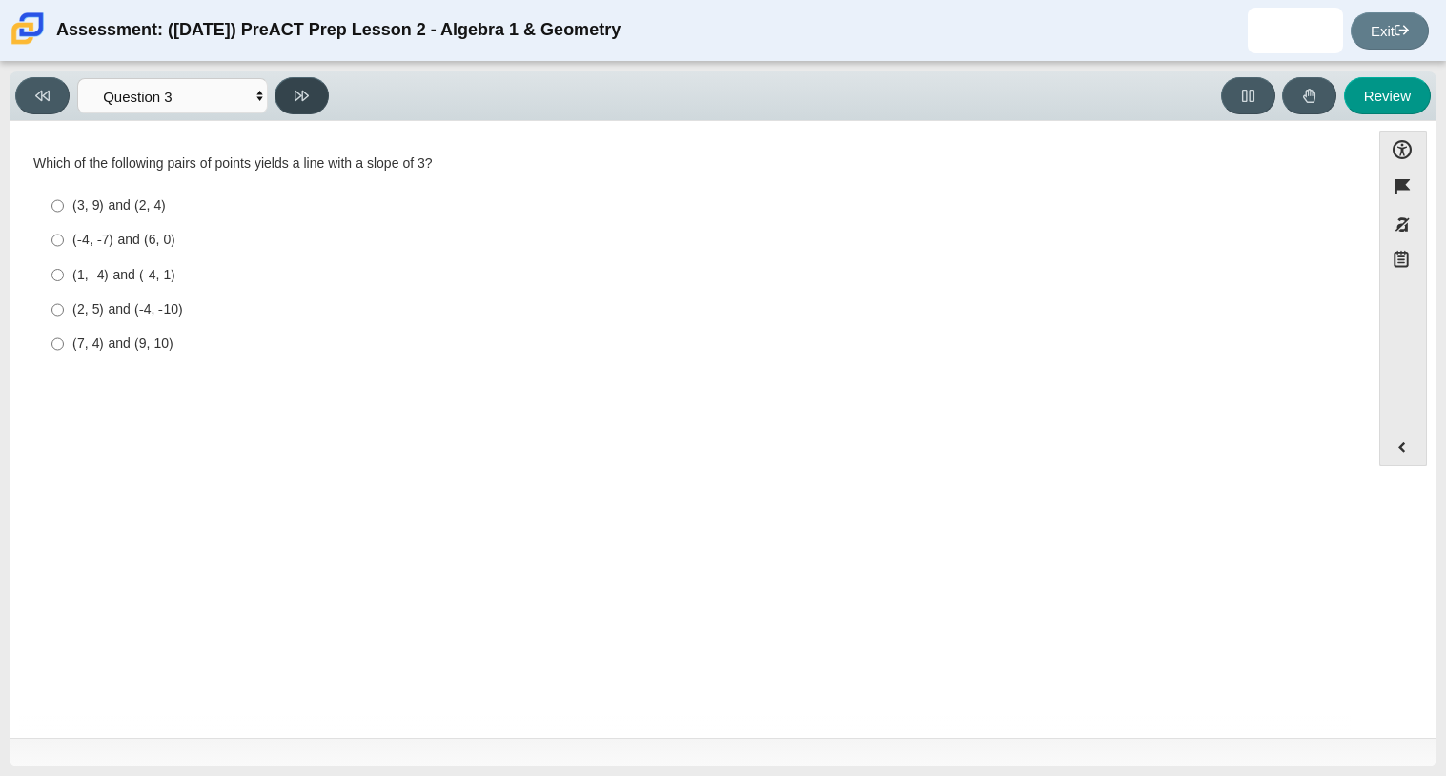
click at [314, 88] on button at bounding box center [301, 95] width 54 height 37
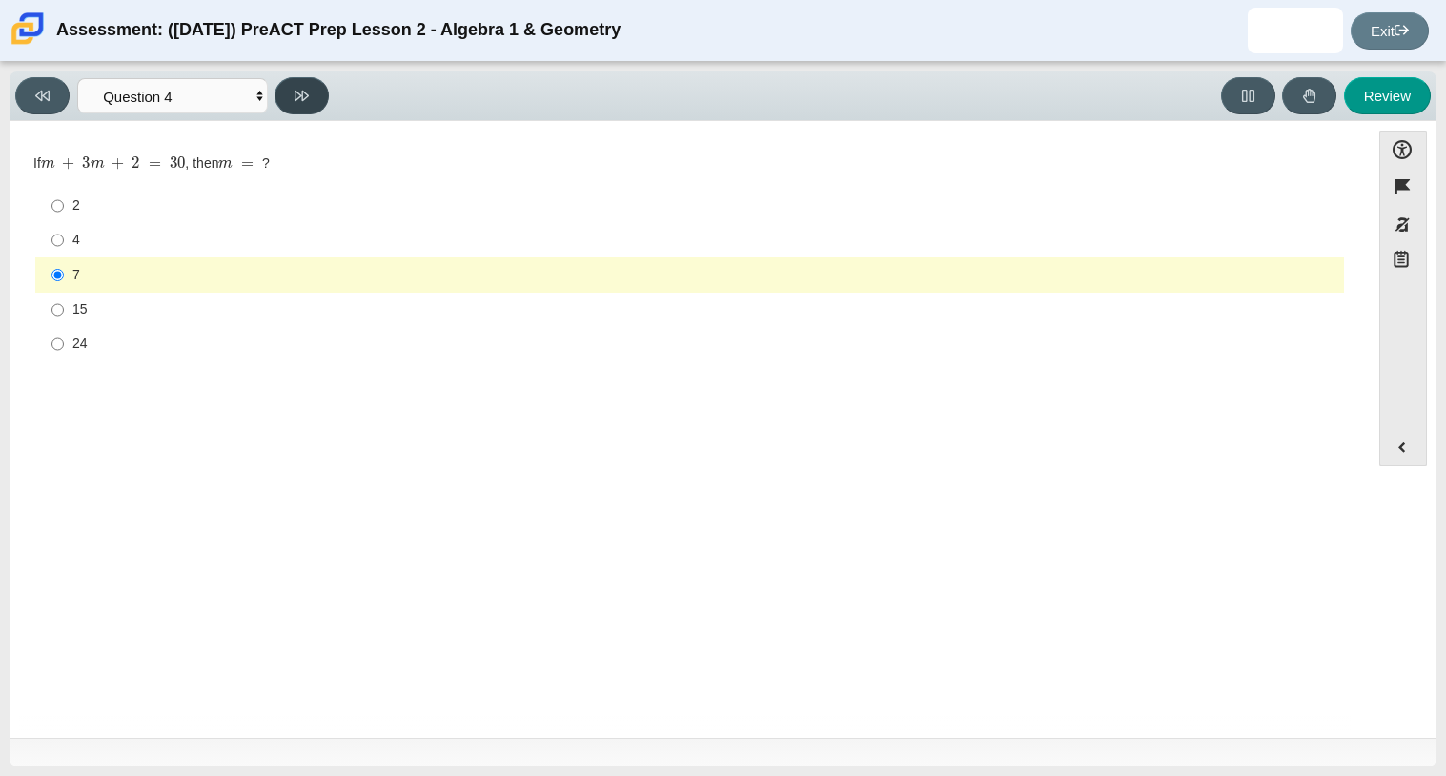
click at [314, 88] on button at bounding box center [301, 95] width 54 height 37
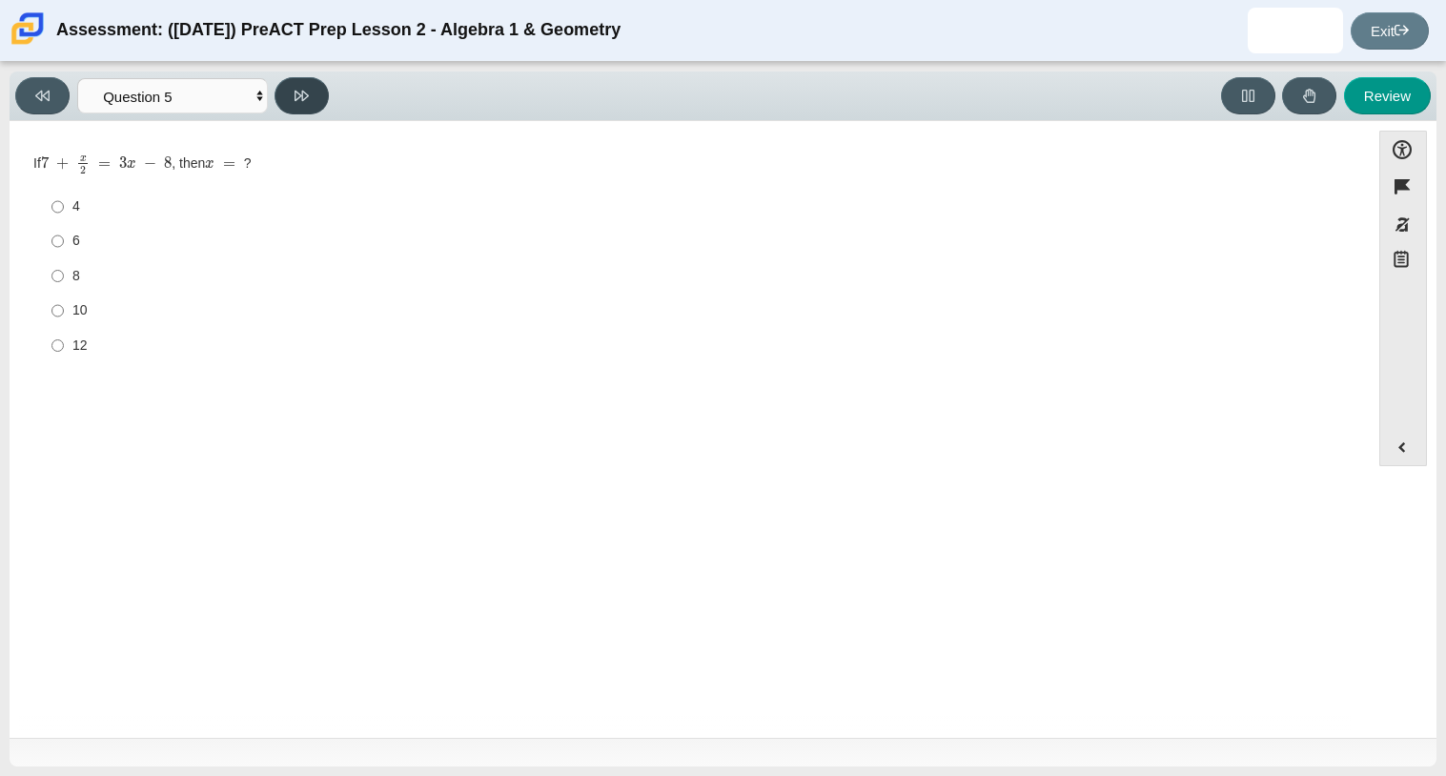
click at [314, 92] on button at bounding box center [301, 95] width 54 height 37
click at [307, 93] on icon at bounding box center [301, 96] width 14 height 10
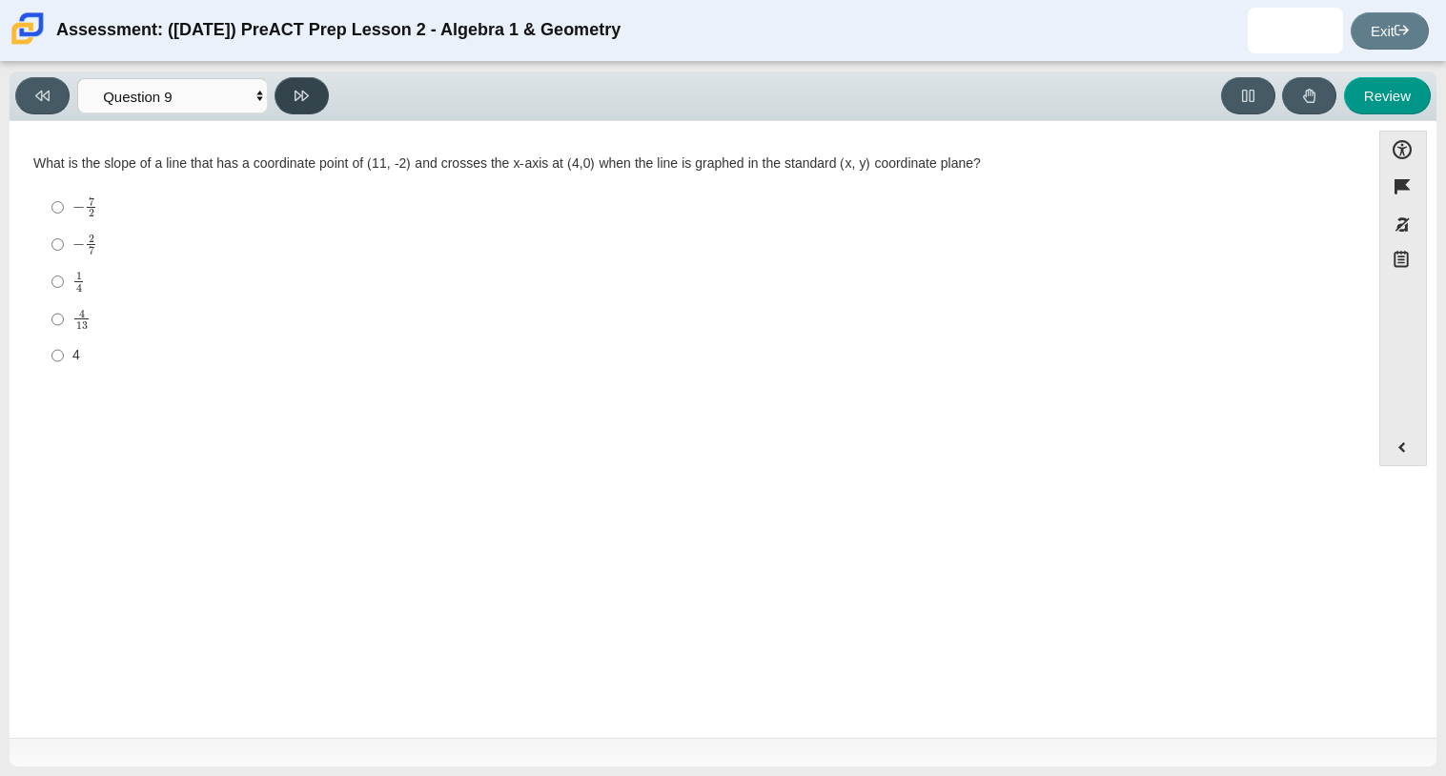
click at [307, 93] on icon at bounding box center [301, 96] width 14 height 10
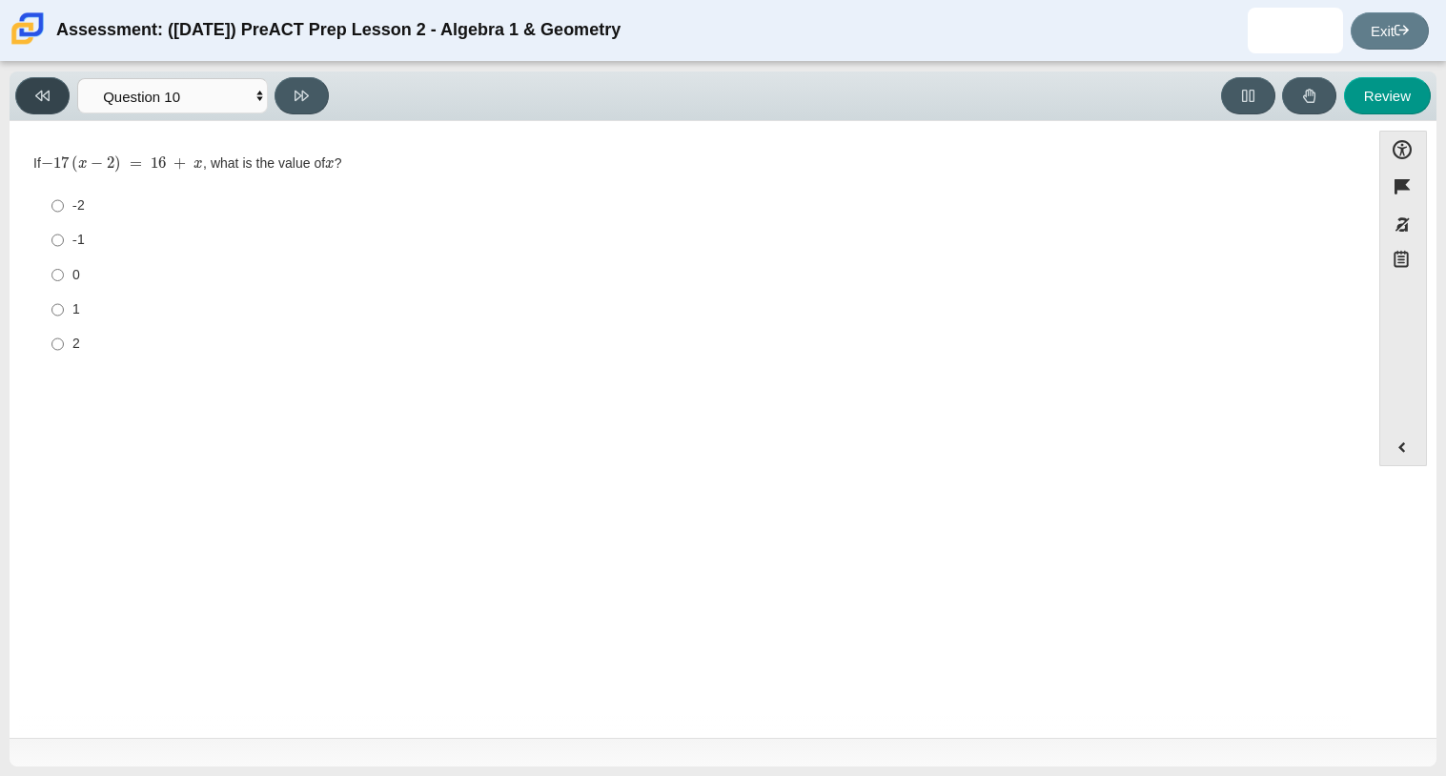
click at [57, 95] on button at bounding box center [42, 95] width 54 height 37
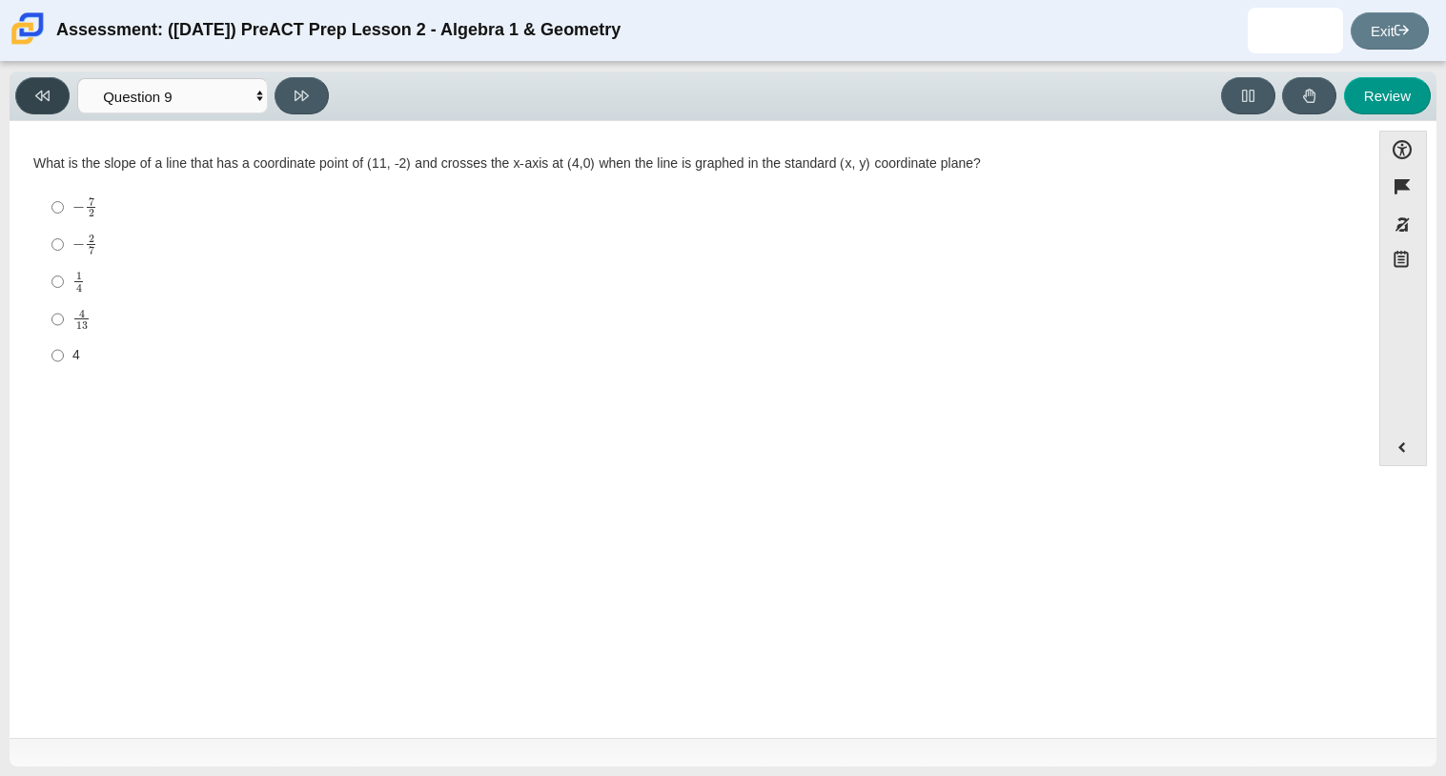
click at [57, 95] on button at bounding box center [42, 95] width 54 height 37
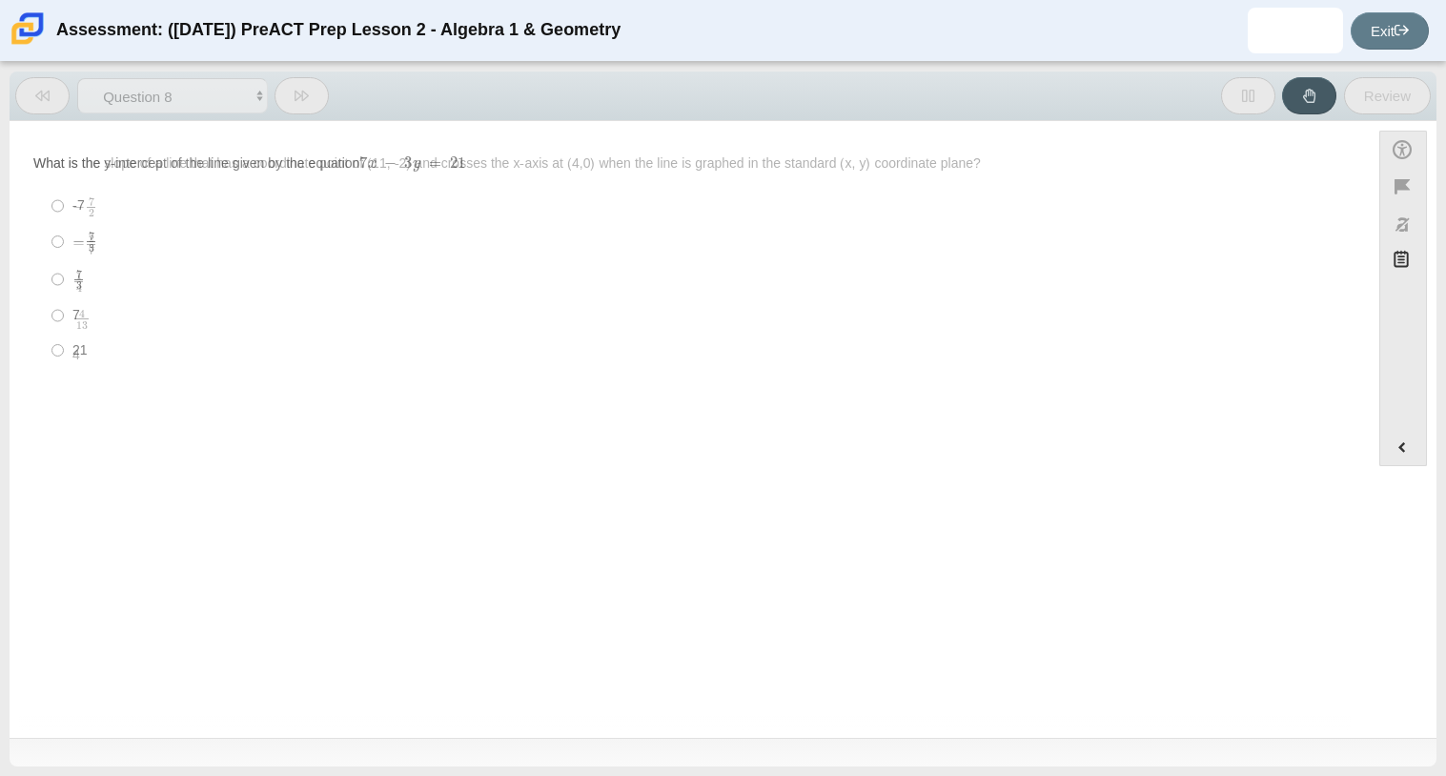
click at [57, 95] on button at bounding box center [42, 95] width 54 height 37
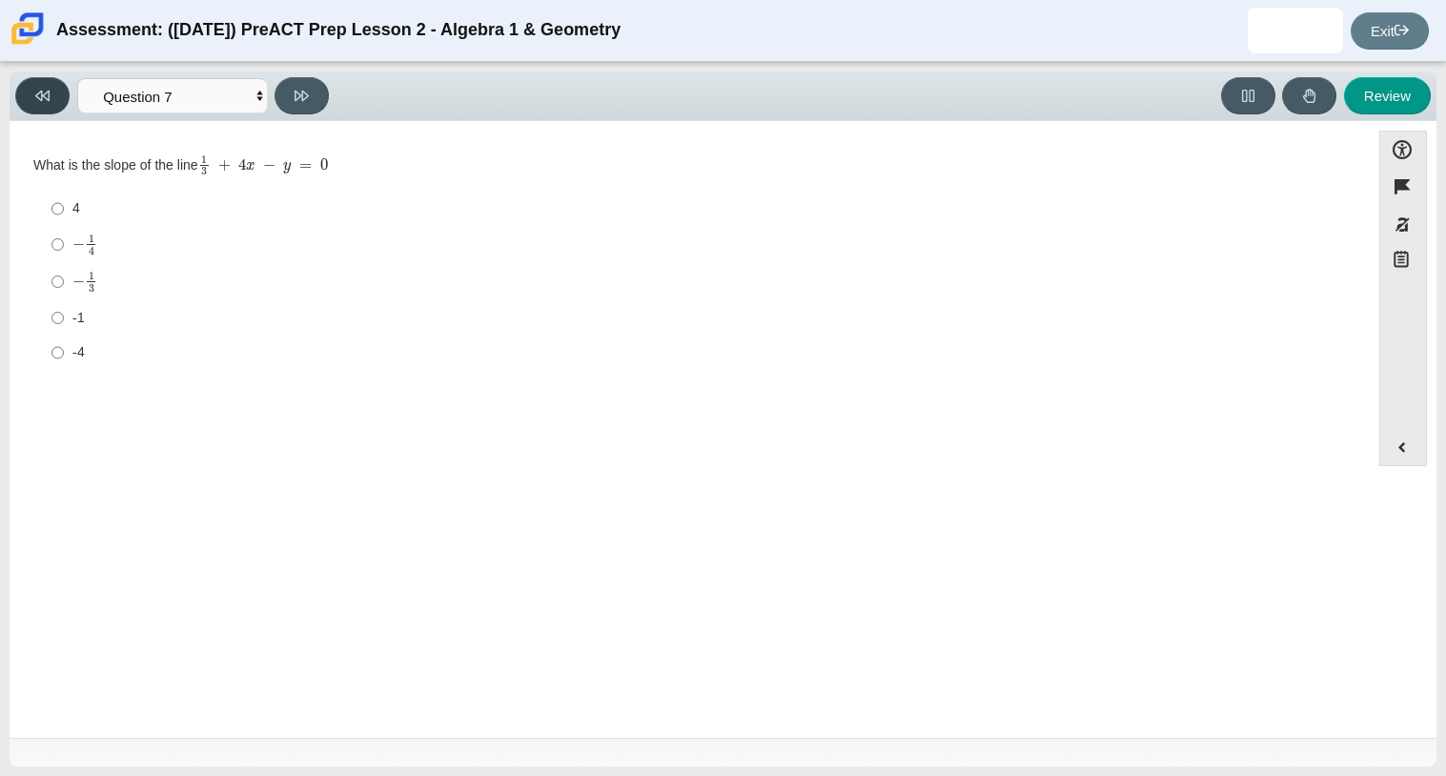
click at [57, 95] on button at bounding box center [42, 95] width 54 height 37
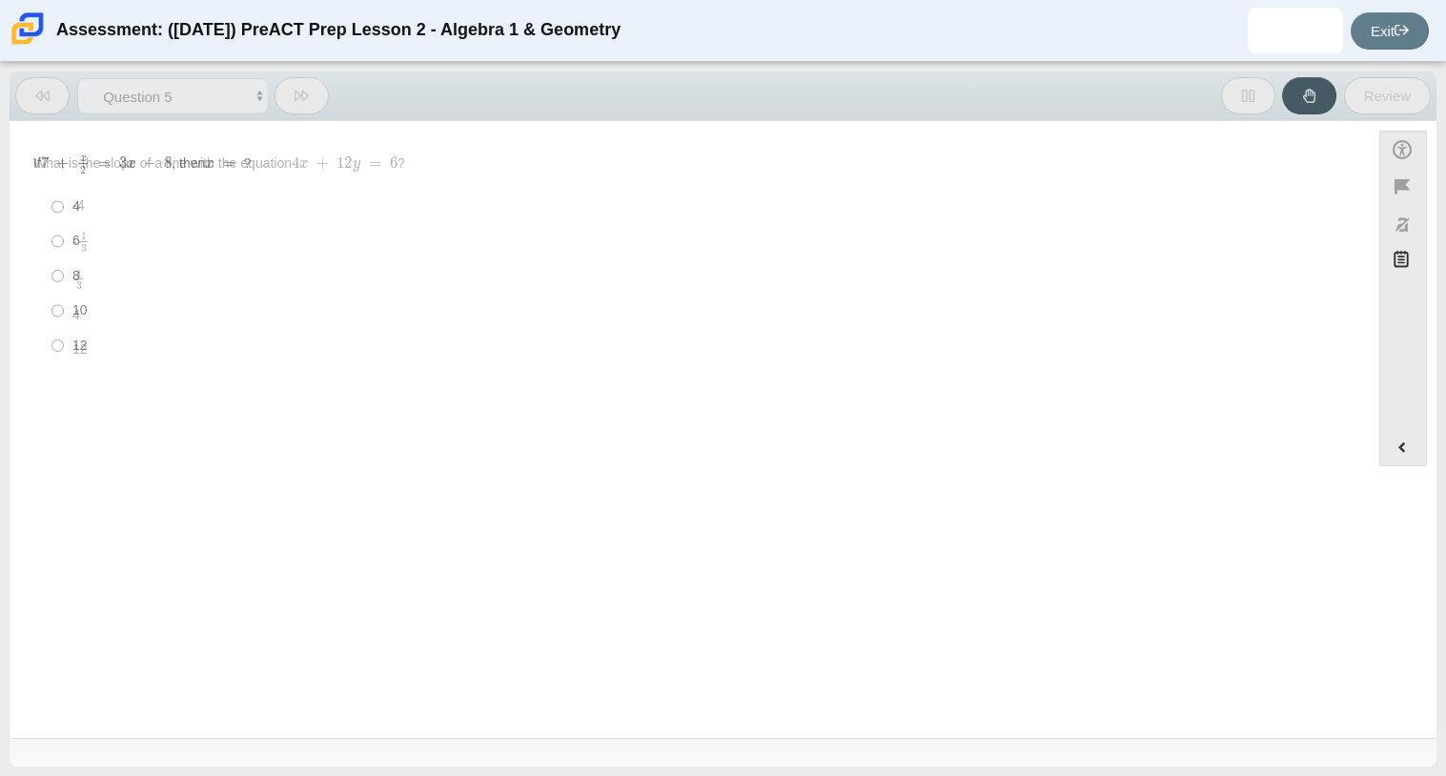
click at [57, 95] on button at bounding box center [42, 95] width 54 height 37
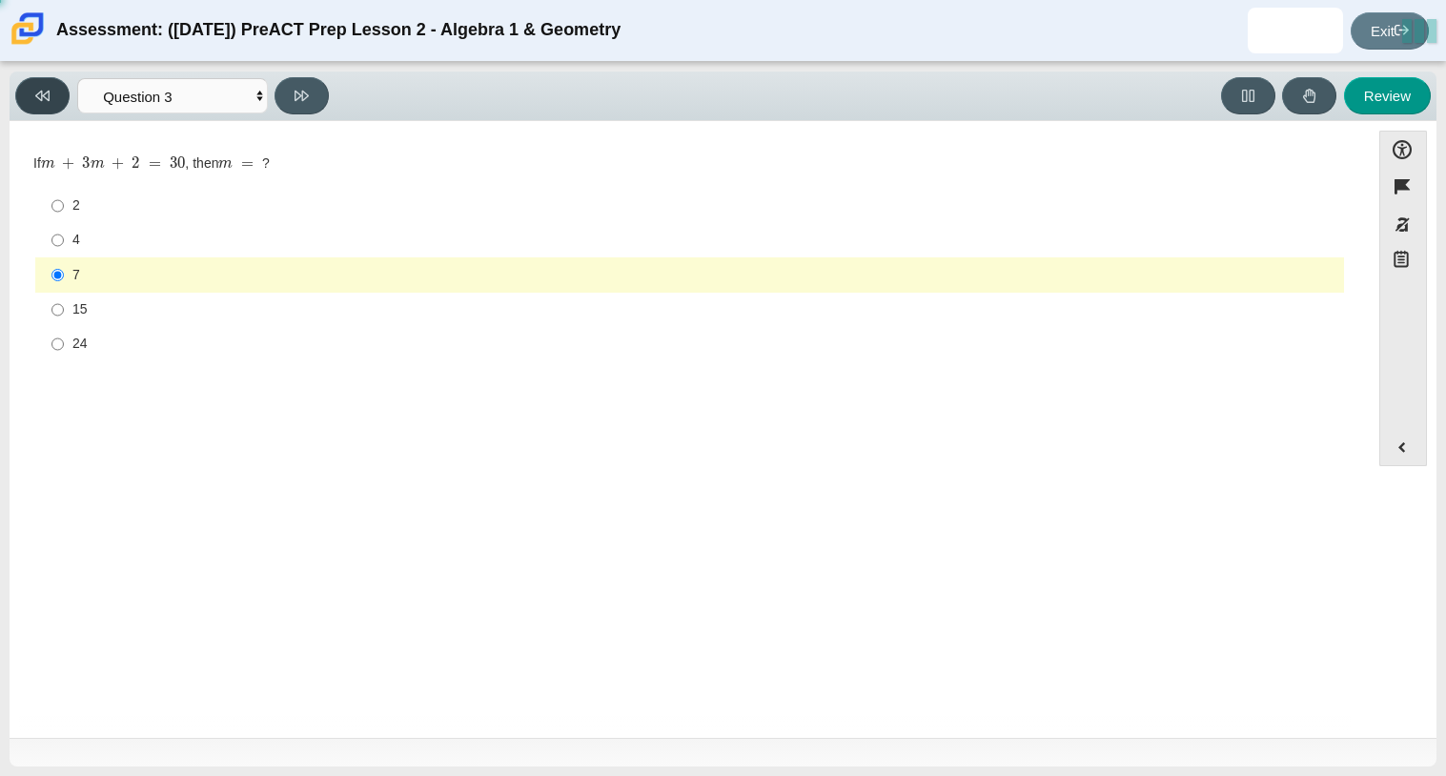
click at [57, 95] on button at bounding box center [42, 95] width 54 height 37
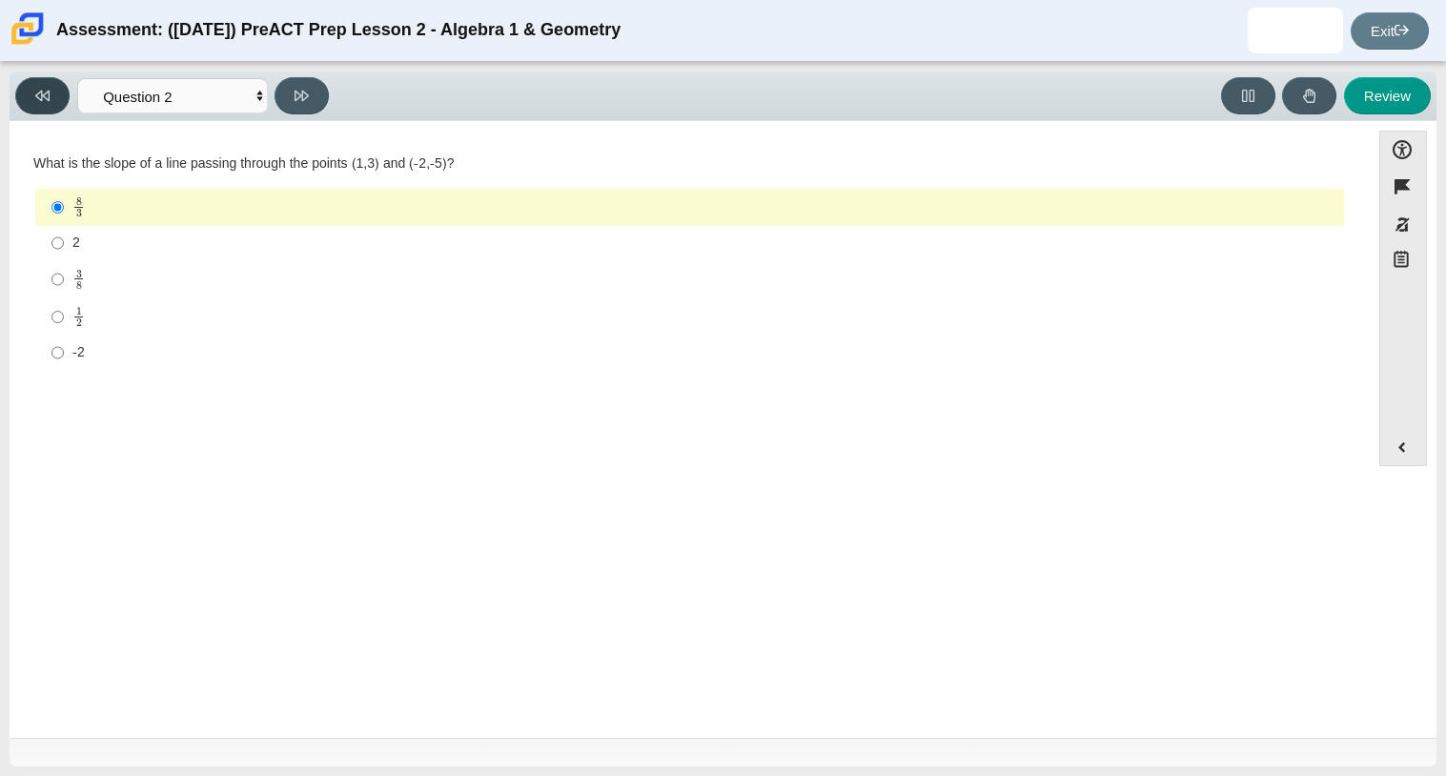
click at [57, 95] on button at bounding box center [42, 95] width 54 height 37
select select "bbf5d072-3e0b-44c4-9a12-6e7c9033f65b"
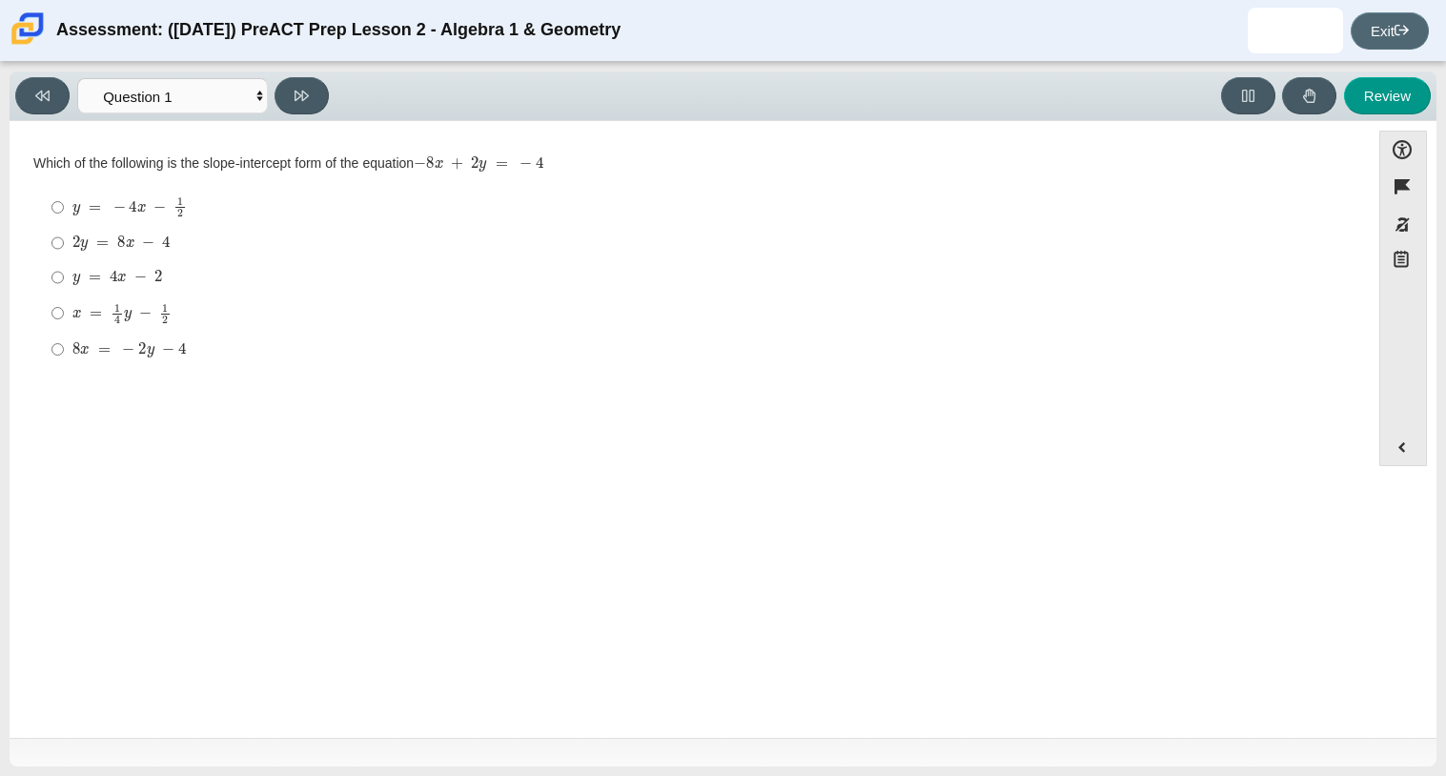
click at [1401, 34] on icon at bounding box center [1401, 30] width 14 height 14
